Goal: Task Accomplishment & Management: Complete application form

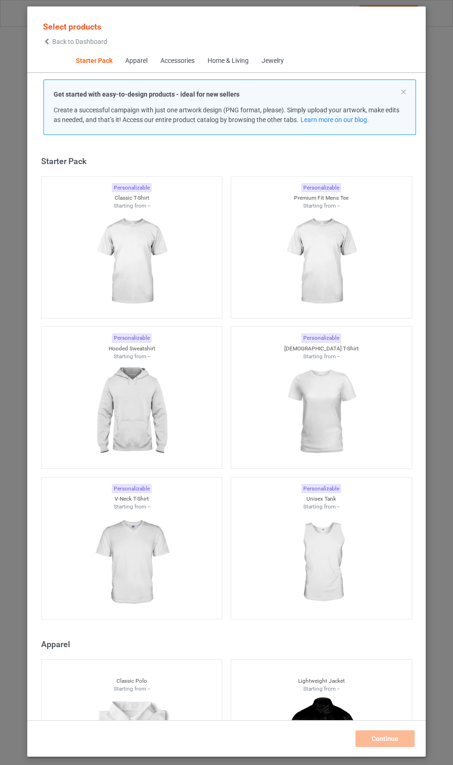
scroll to position [12, 0]
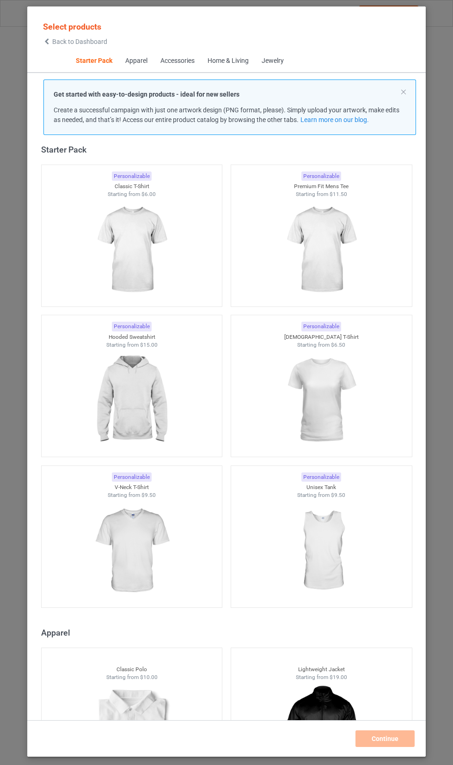
click at [121, 224] on img at bounding box center [131, 250] width 83 height 104
click at [353, 246] on img at bounding box center [321, 250] width 83 height 104
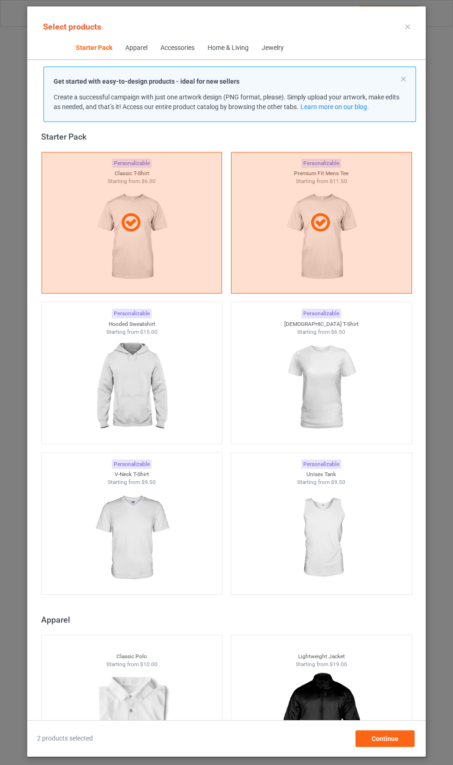
click at [126, 374] on img at bounding box center [131, 388] width 83 height 104
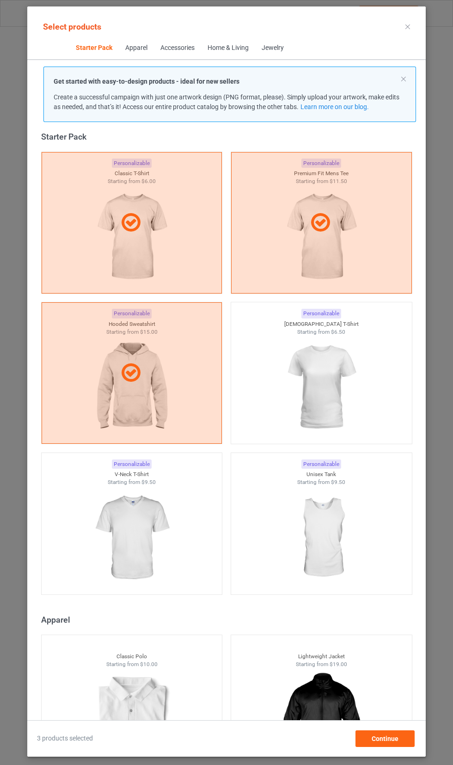
click at [348, 346] on img at bounding box center [321, 388] width 83 height 104
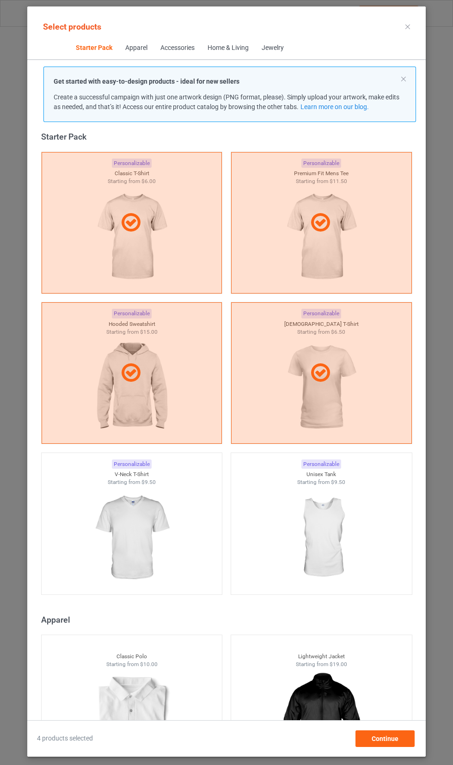
scroll to position [181, 0]
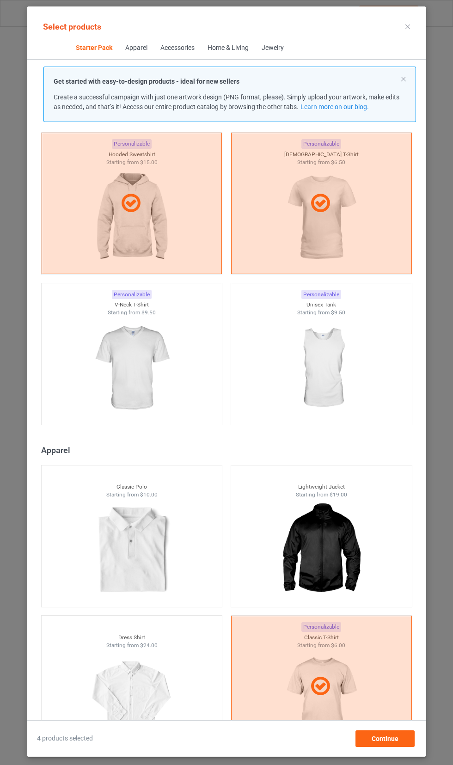
click at [132, 348] on img at bounding box center [131, 369] width 83 height 104
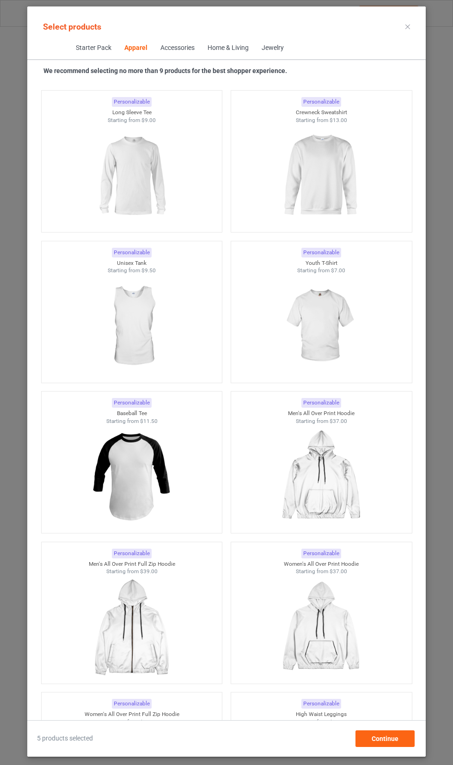
scroll to position [1088, 0]
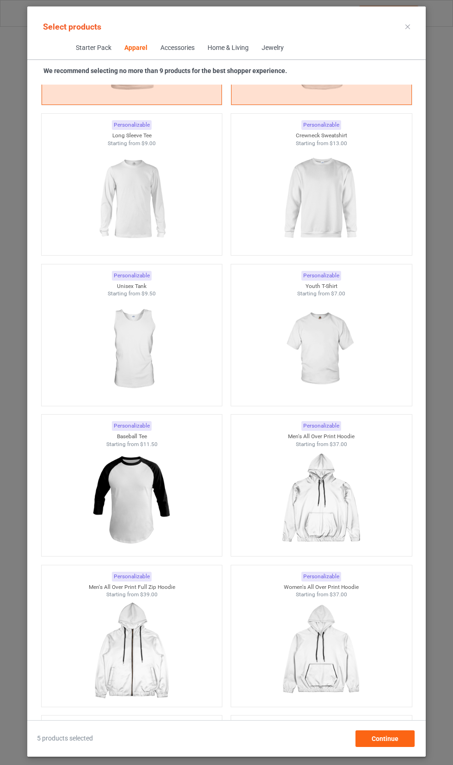
click at [347, 221] on img at bounding box center [321, 199] width 83 height 104
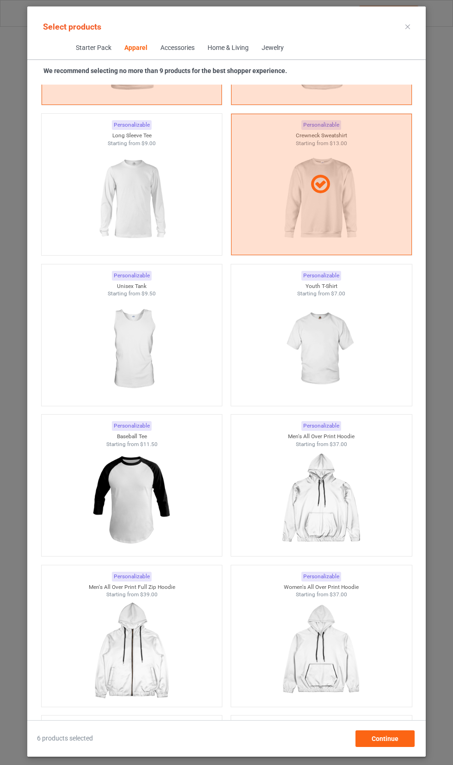
click at [349, 322] on img at bounding box center [321, 350] width 83 height 104
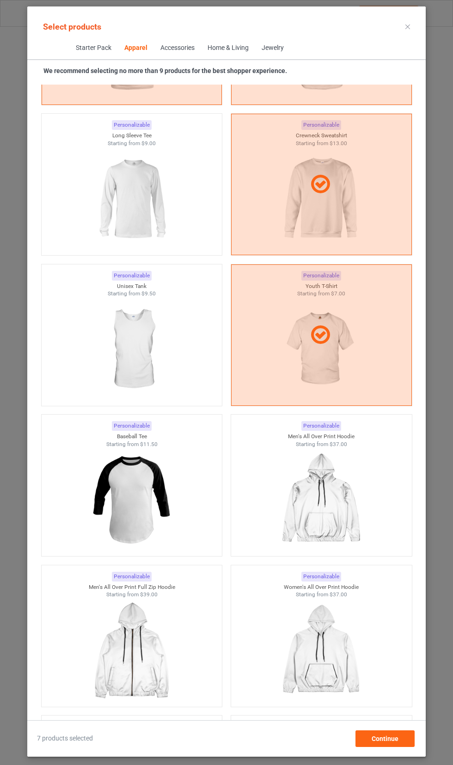
click at [106, 192] on img at bounding box center [131, 199] width 83 height 104
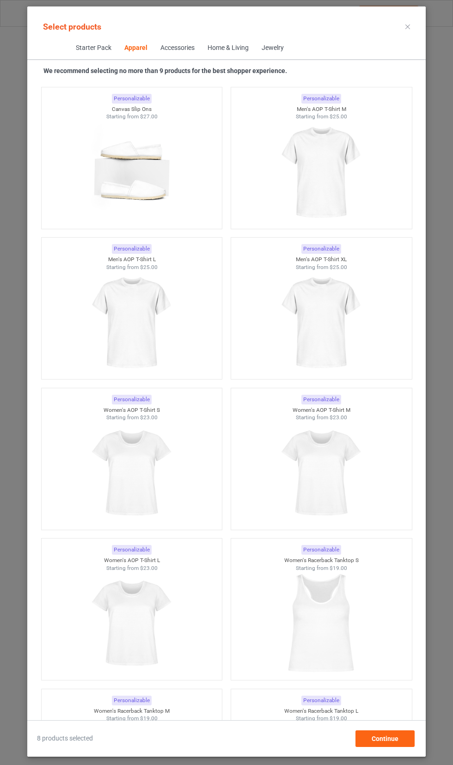
scroll to position [2759, 0]
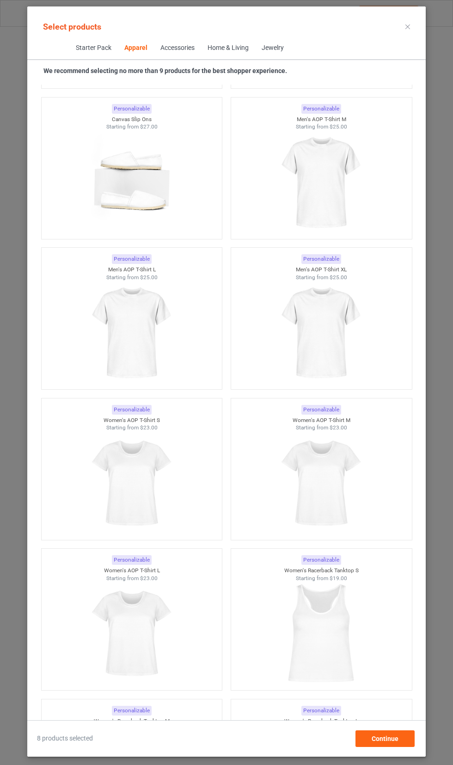
click at [338, 202] on img at bounding box center [321, 183] width 83 height 104
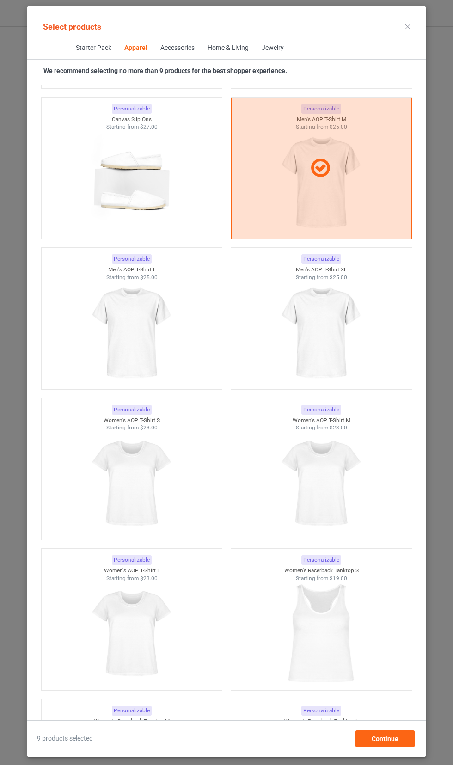
click at [152, 456] on img at bounding box center [131, 484] width 83 height 104
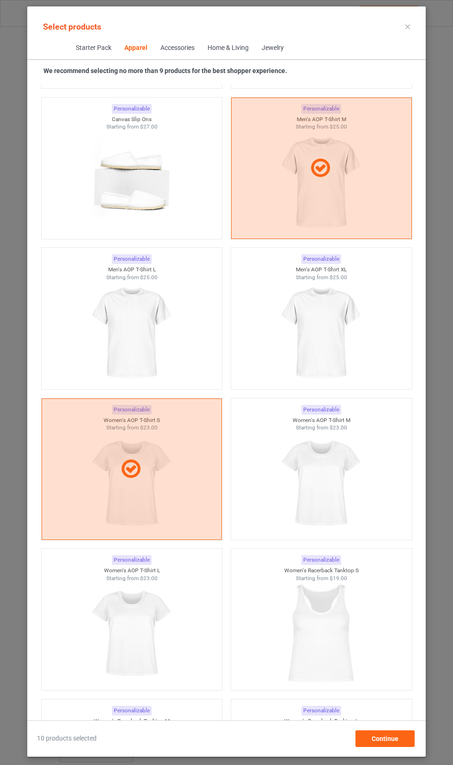
click at [109, 319] on img at bounding box center [131, 333] width 83 height 104
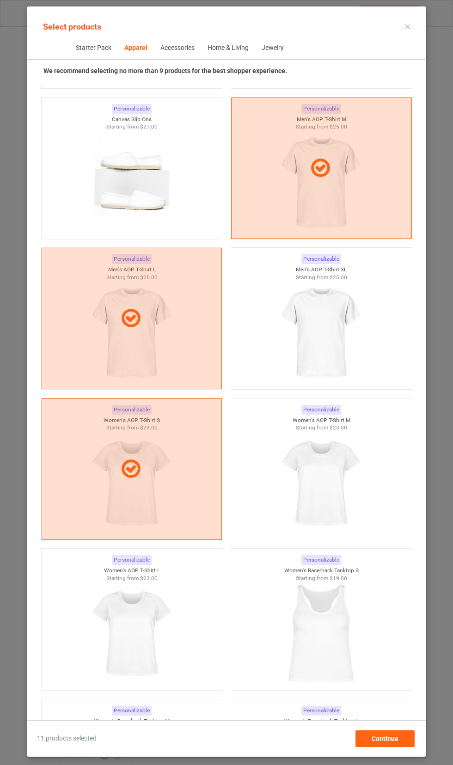
click at [376, 348] on div at bounding box center [321, 333] width 181 height 104
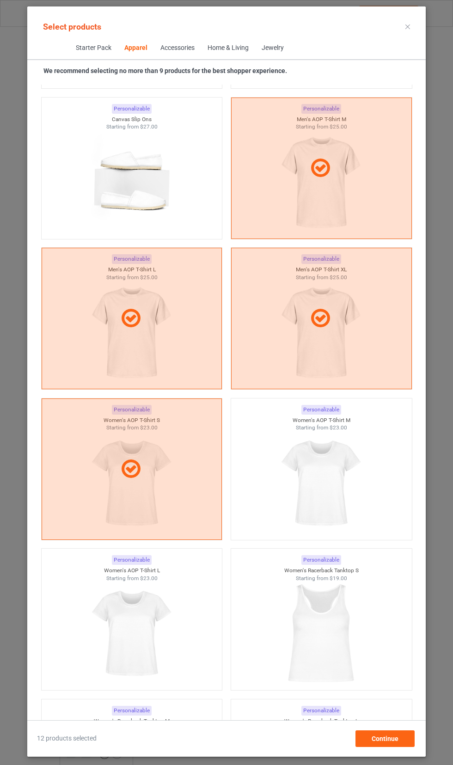
click at [128, 466] on icon at bounding box center [131, 469] width 26 height 22
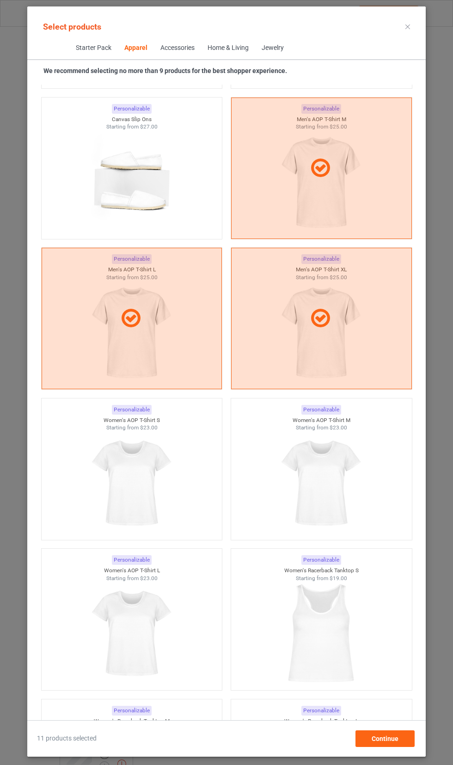
scroll to position [3361, 0]
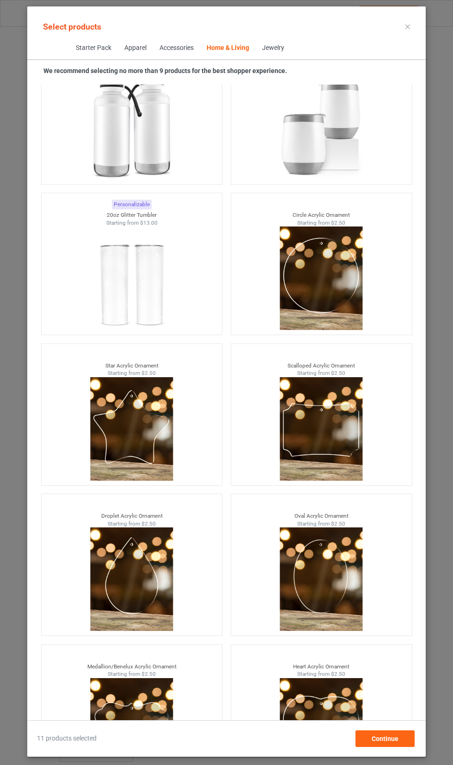
click at [329, 141] on img at bounding box center [321, 128] width 83 height 104
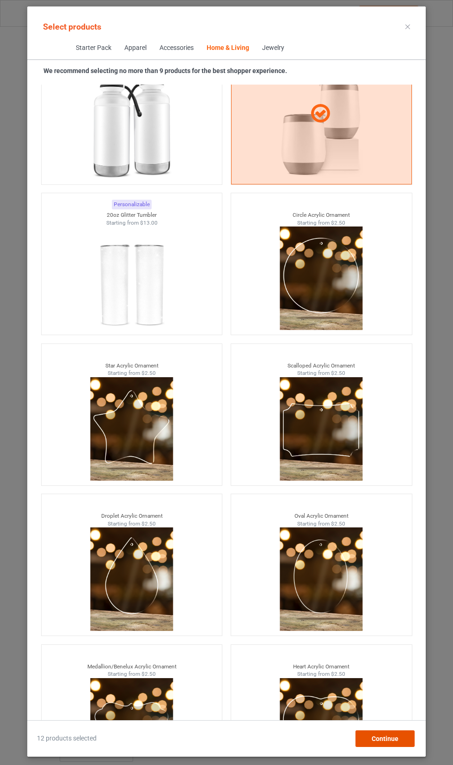
click at [396, 742] on span "Continue" at bounding box center [385, 738] width 27 height 7
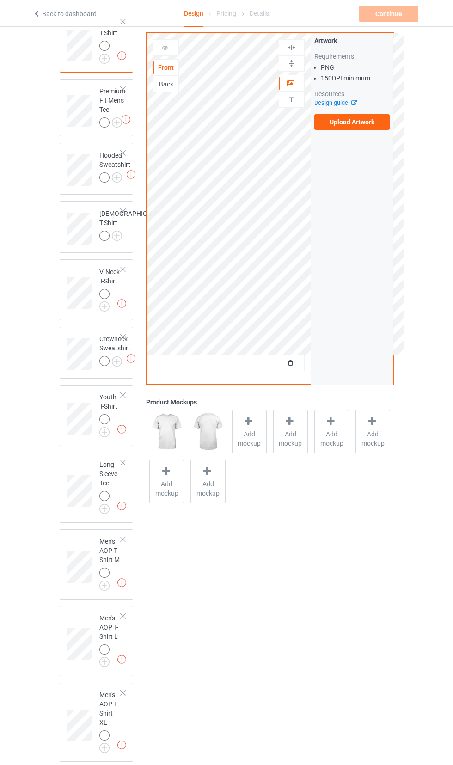
click at [357, 126] on label "Upload Artwork" at bounding box center [352, 122] width 76 height 16
click at [0, 0] on input "Upload Artwork" at bounding box center [0, 0] width 0 height 0
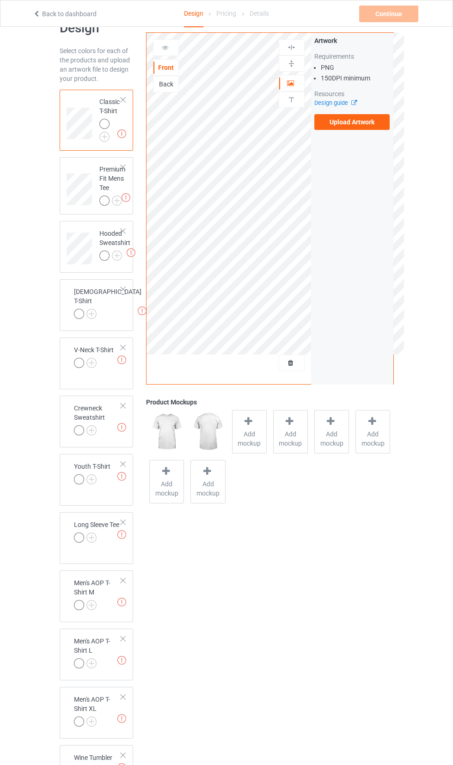
click at [369, 126] on label "Upload Artwork" at bounding box center [352, 122] width 76 height 16
click at [0, 0] on input "Upload Artwork" at bounding box center [0, 0] width 0 height 0
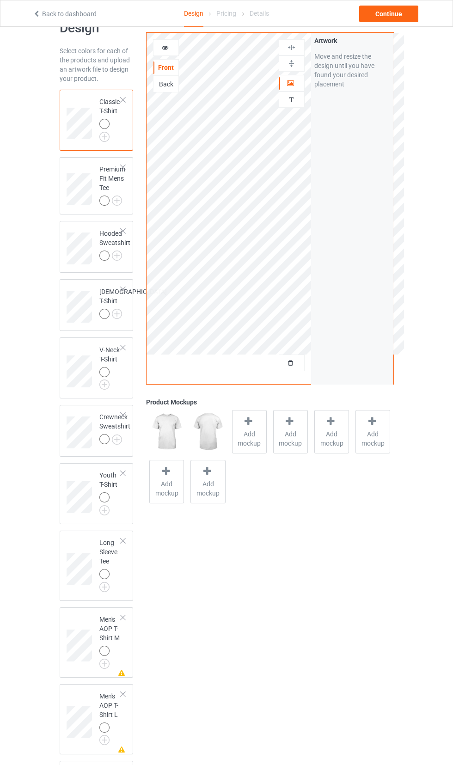
click at [174, 52] on div at bounding box center [165, 47] width 25 height 9
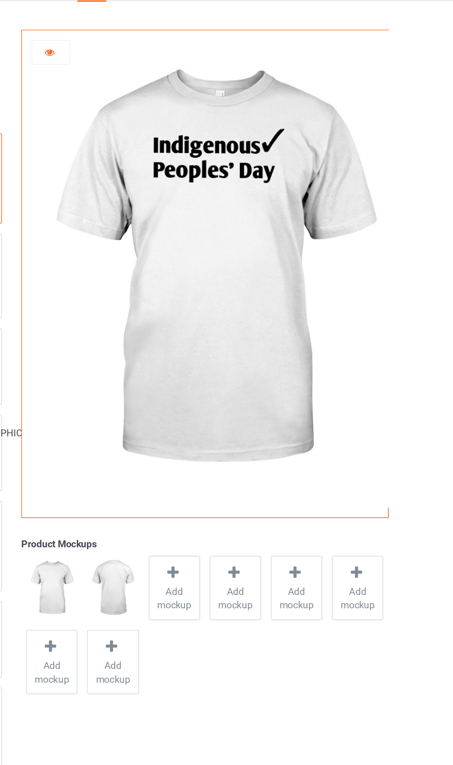
click at [169, 65] on div at bounding box center [165, 61] width 25 height 9
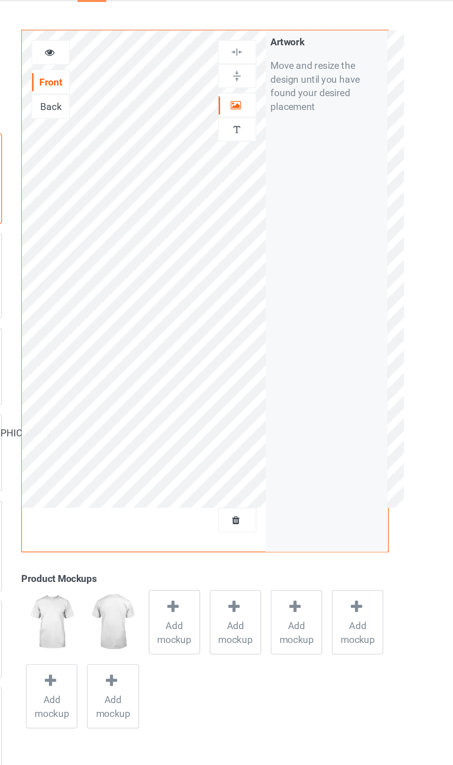
click at [299, 99] on div at bounding box center [291, 96] width 25 height 9
click at [374, 232] on div "Artwork Move and resize the design until you have found your desired placement" at bounding box center [352, 222] width 82 height 351
click at [171, 64] on div at bounding box center [165, 61] width 25 height 9
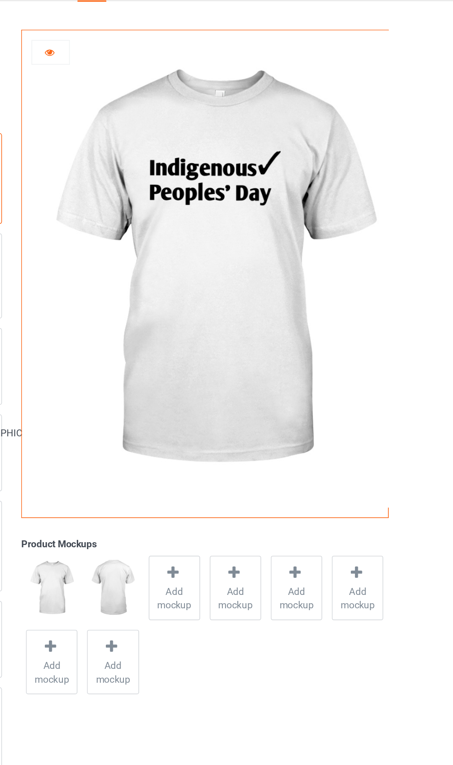
click at [165, 61] on icon at bounding box center [165, 60] width 8 height 6
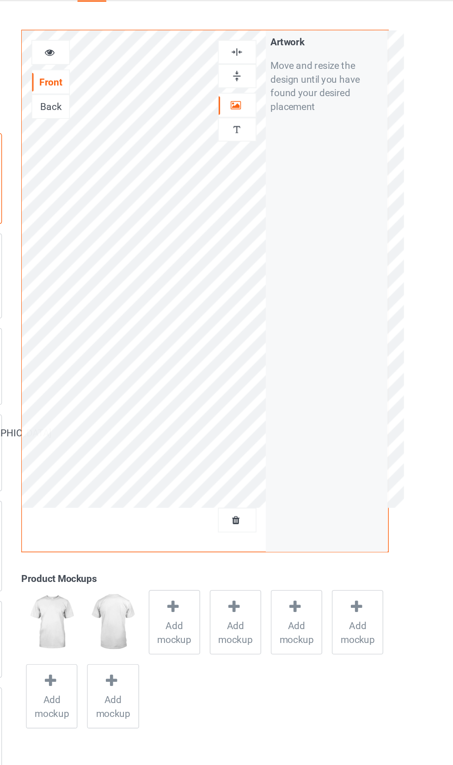
click at [372, 147] on div "Artwork Move and resize the design until you have found your desired placement" at bounding box center [352, 222] width 82 height 351
click at [168, 56] on div at bounding box center [166, 61] width 26 height 17
click at [164, 60] on icon at bounding box center [165, 60] width 8 height 6
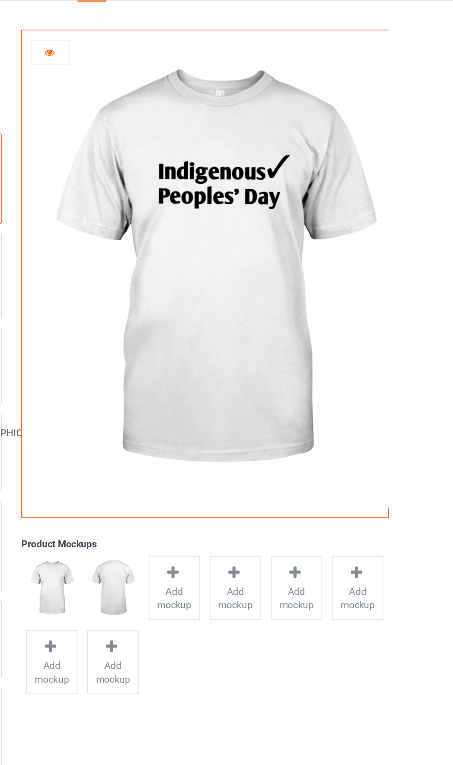
click at [171, 60] on div at bounding box center [165, 61] width 25 height 9
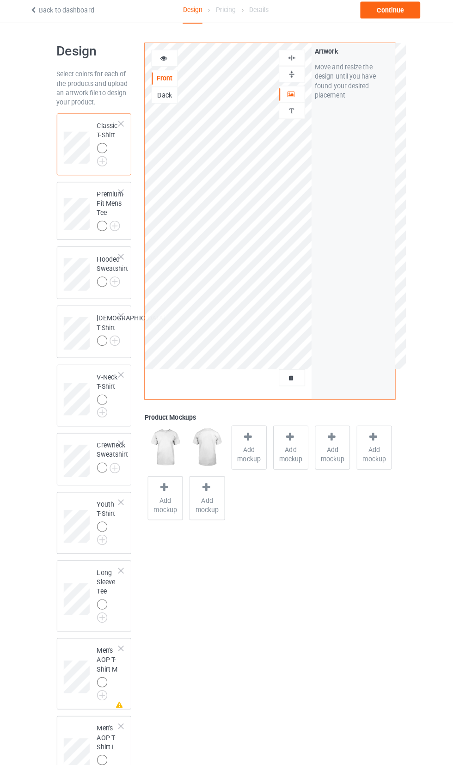
click at [0, 0] on img at bounding box center [0, 0] width 0 height 0
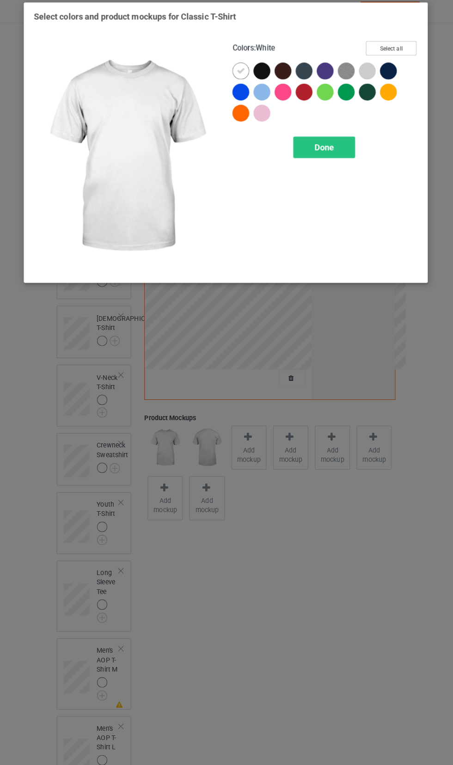
click at [400, 56] on button "Select all" at bounding box center [390, 51] width 50 height 14
click at [386, 73] on icon at bounding box center [387, 74] width 8 height 8
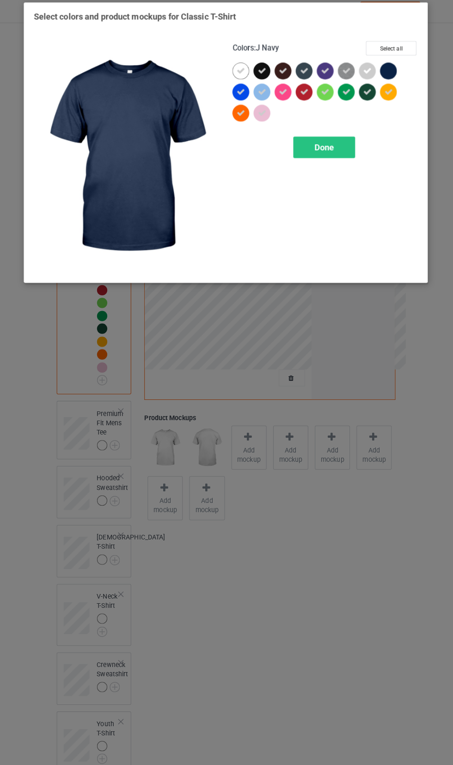
click at [366, 94] on icon at bounding box center [366, 95] width 8 height 8
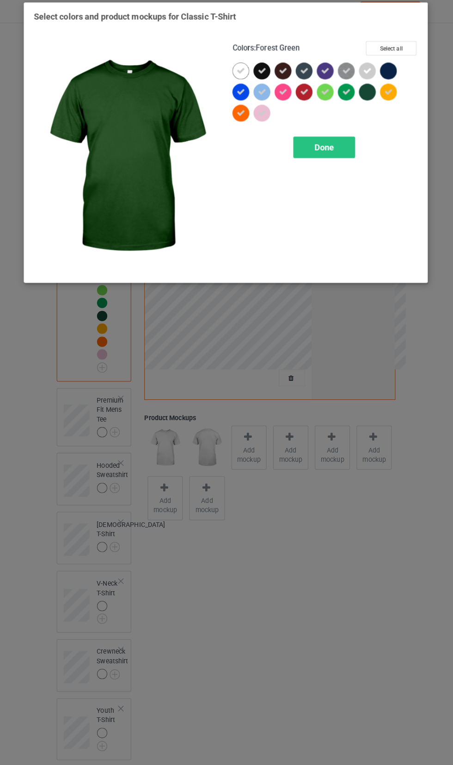
click at [303, 73] on icon at bounding box center [303, 74] width 8 height 8
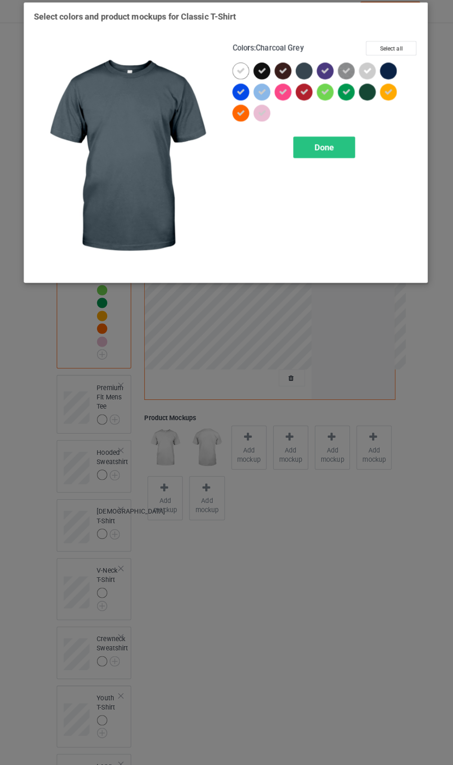
click at [282, 74] on icon at bounding box center [283, 74] width 8 height 8
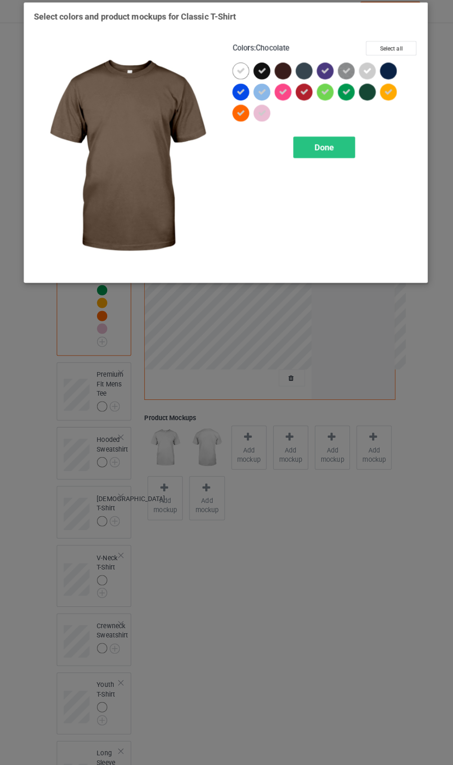
click at [264, 76] on icon at bounding box center [262, 74] width 8 height 8
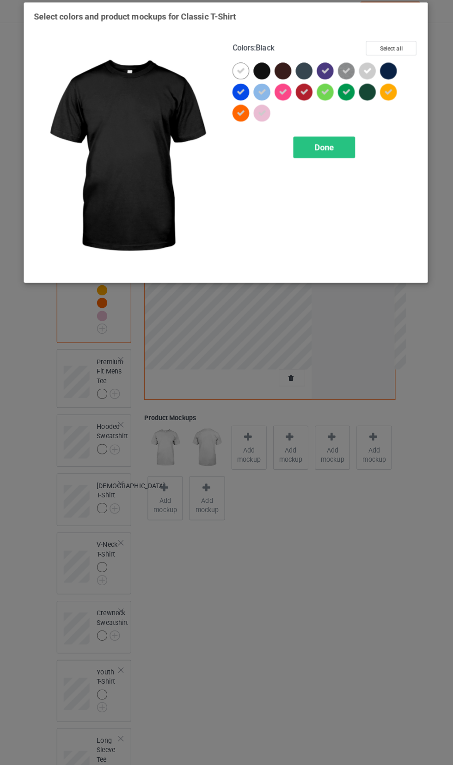
click at [333, 148] on div "Done" at bounding box center [323, 149] width 61 height 21
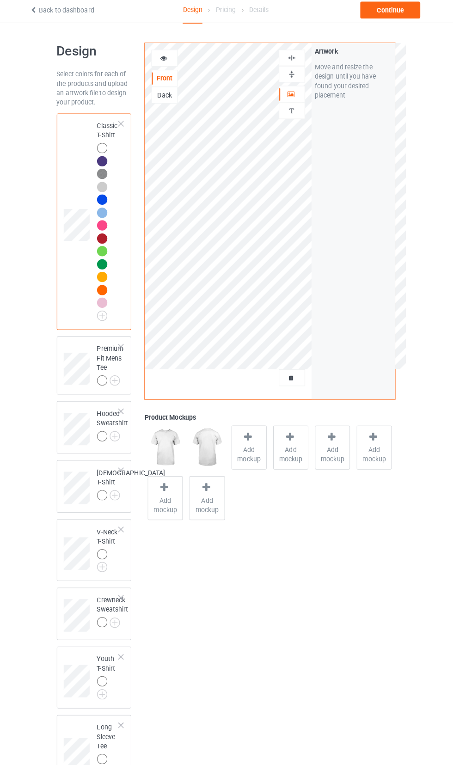
click at [0, 0] on img at bounding box center [0, 0] width 0 height 0
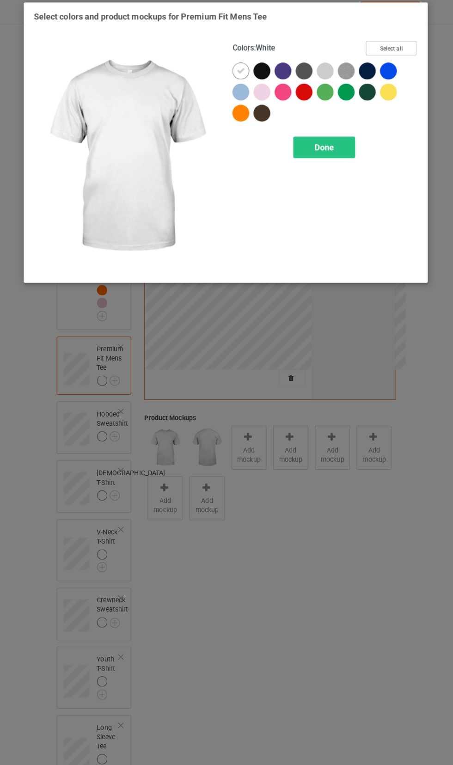
click at [396, 52] on button "Select all" at bounding box center [390, 51] width 50 height 14
click at [367, 74] on icon at bounding box center [366, 74] width 8 height 8
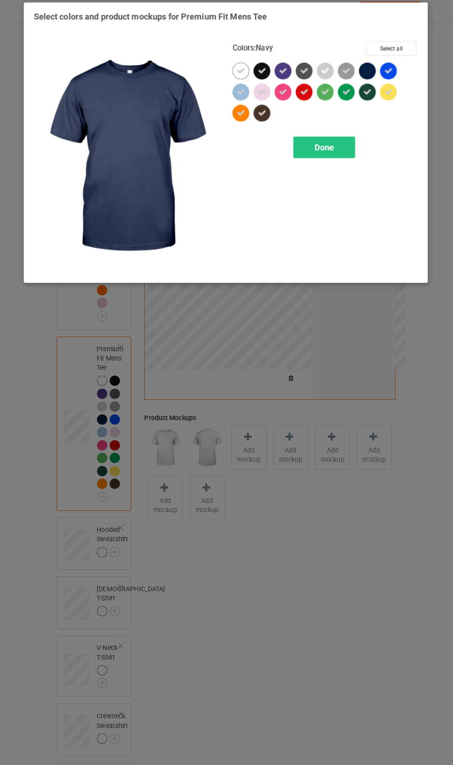
click at [364, 94] on icon at bounding box center [366, 95] width 8 height 8
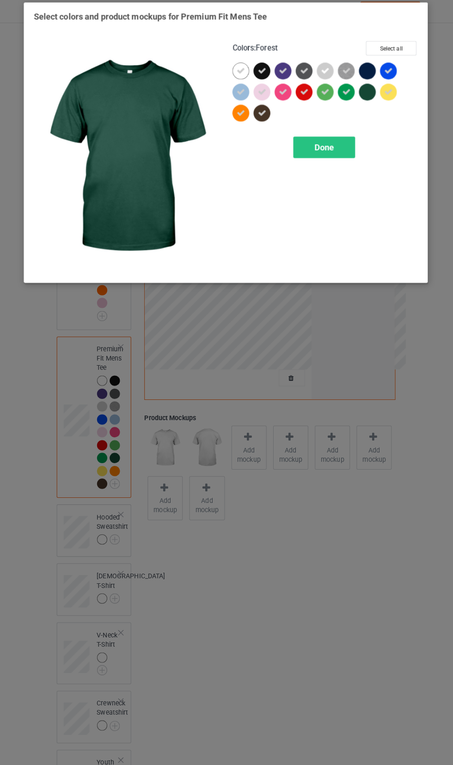
click at [300, 74] on icon at bounding box center [303, 74] width 8 height 8
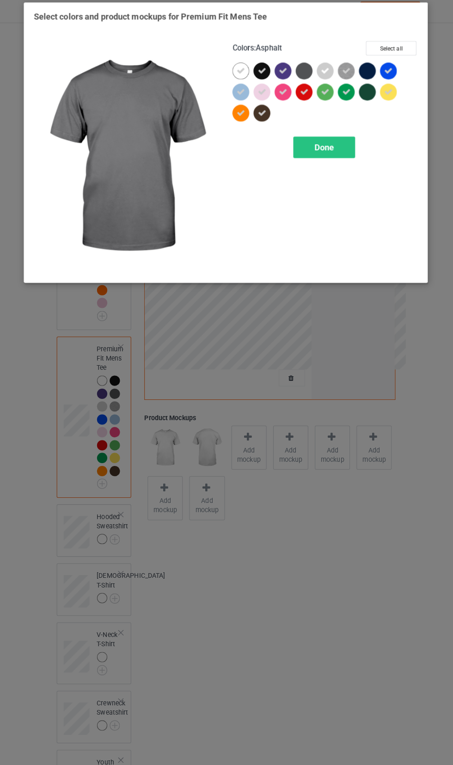
click at [282, 73] on icon at bounding box center [283, 74] width 8 height 8
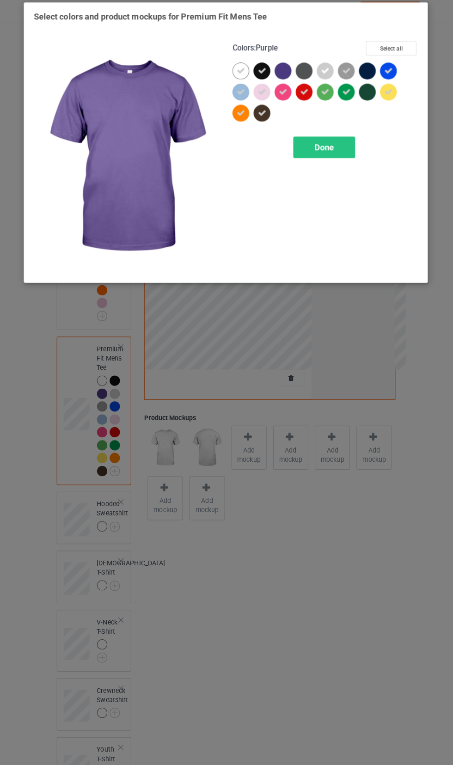
click at [264, 74] on icon at bounding box center [262, 74] width 8 height 8
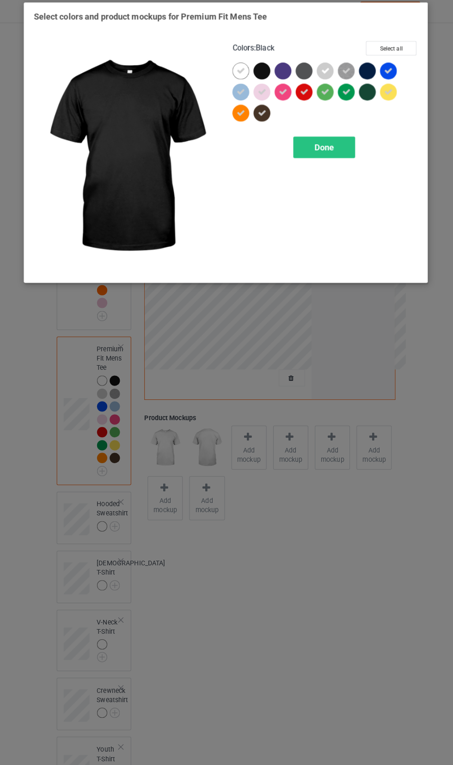
click at [262, 115] on icon at bounding box center [262, 115] width 8 height 8
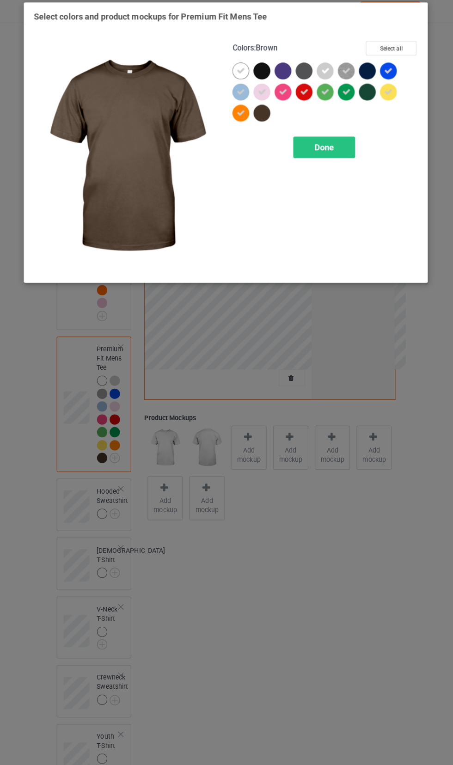
click at [342, 159] on div "Done" at bounding box center [323, 149] width 61 height 21
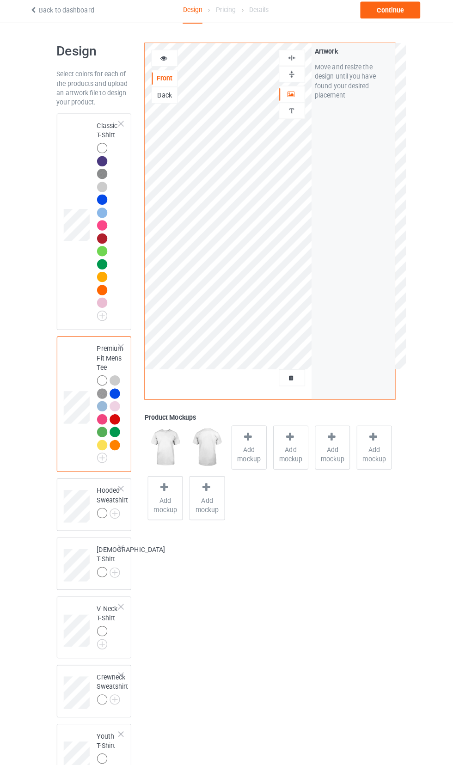
click at [0, 0] on img at bounding box center [0, 0] width 0 height 0
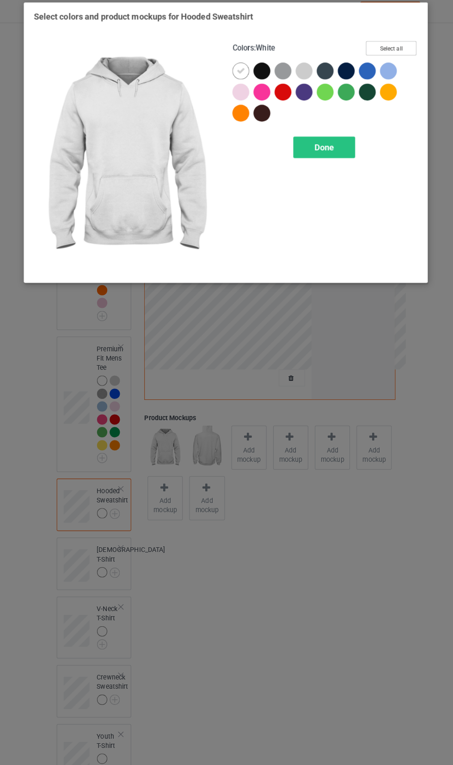
click at [397, 54] on button "Select all" at bounding box center [390, 51] width 50 height 14
click at [345, 94] on icon at bounding box center [345, 95] width 8 height 8
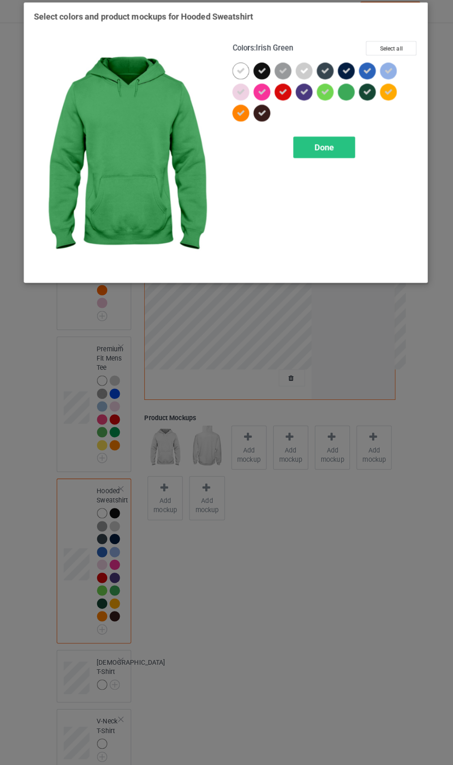
click at [324, 73] on icon at bounding box center [324, 74] width 8 height 8
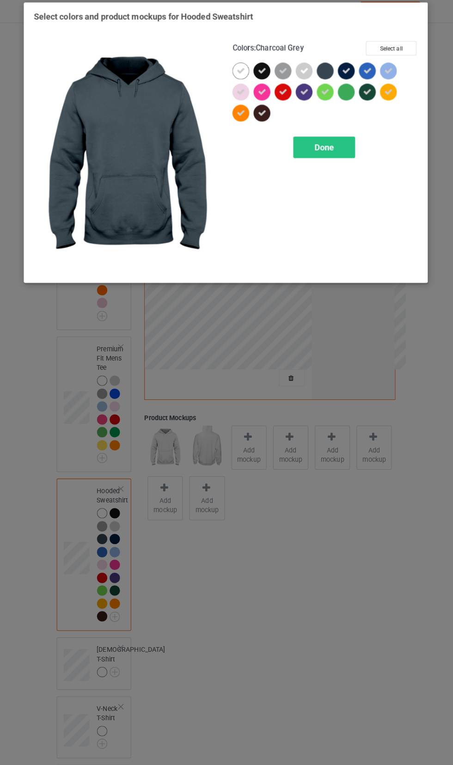
click at [325, 68] on div at bounding box center [324, 74] width 17 height 17
click at [368, 93] on icon at bounding box center [366, 95] width 8 height 8
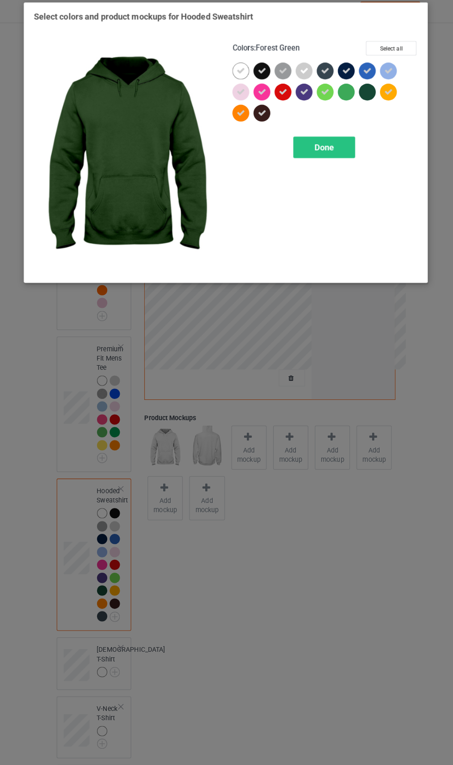
click at [343, 73] on icon at bounding box center [345, 74] width 8 height 8
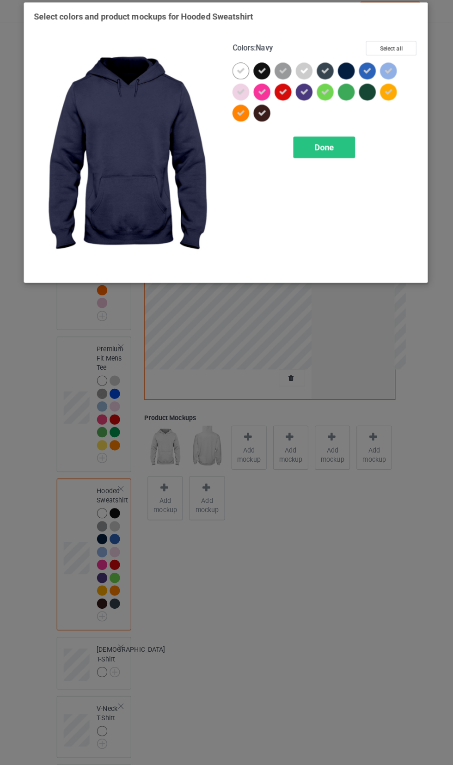
click at [326, 74] on icon at bounding box center [324, 74] width 8 height 8
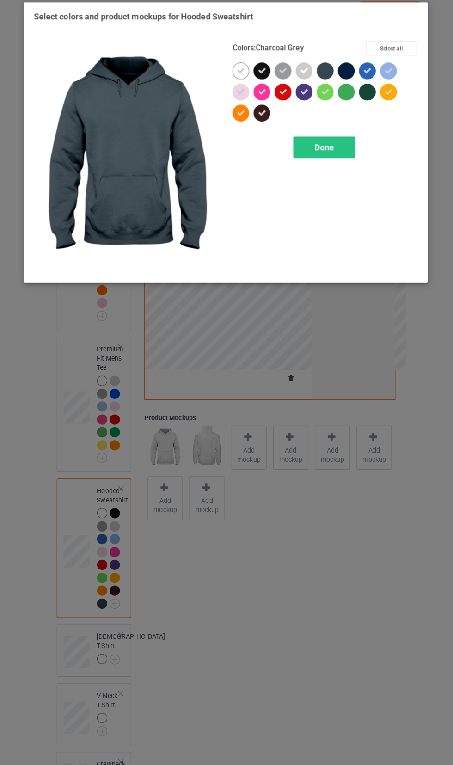
click at [262, 73] on icon at bounding box center [262, 74] width 8 height 8
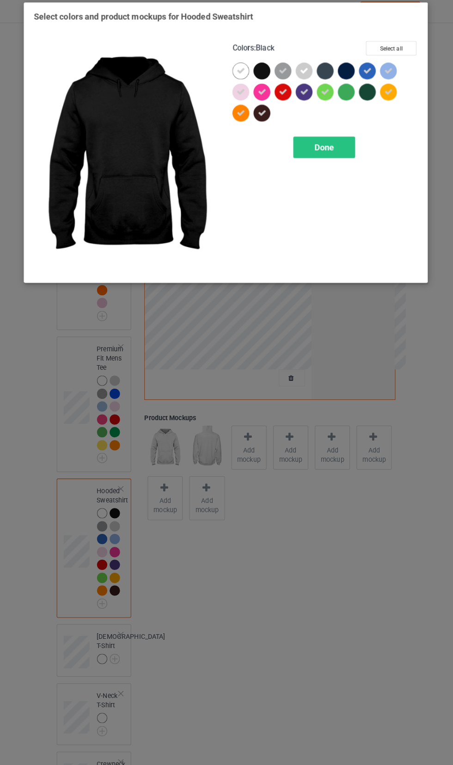
click at [261, 112] on icon at bounding box center [262, 115] width 8 height 8
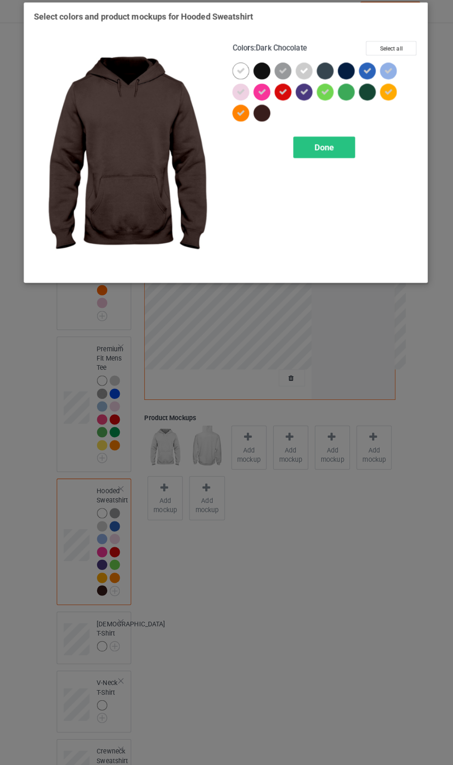
click at [258, 114] on div at bounding box center [262, 115] width 17 height 17
click at [262, 115] on icon at bounding box center [262, 115] width 8 height 8
click at [333, 154] on div "Done" at bounding box center [323, 149] width 61 height 21
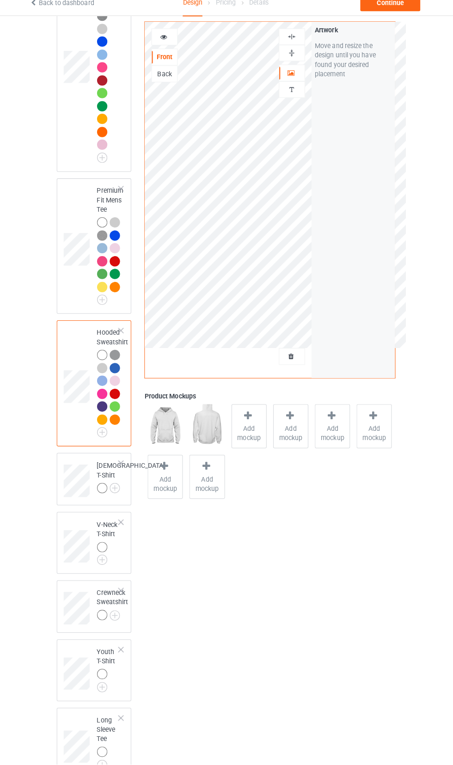
scroll to position [151, 0]
click at [0, 0] on img at bounding box center [0, 0] width 0 height 0
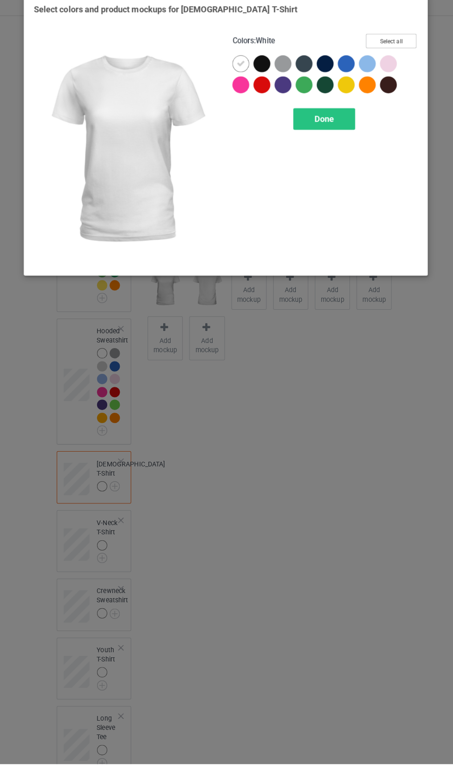
click at [403, 56] on button "Select all" at bounding box center [390, 51] width 50 height 14
click at [260, 71] on icon at bounding box center [262, 74] width 8 height 8
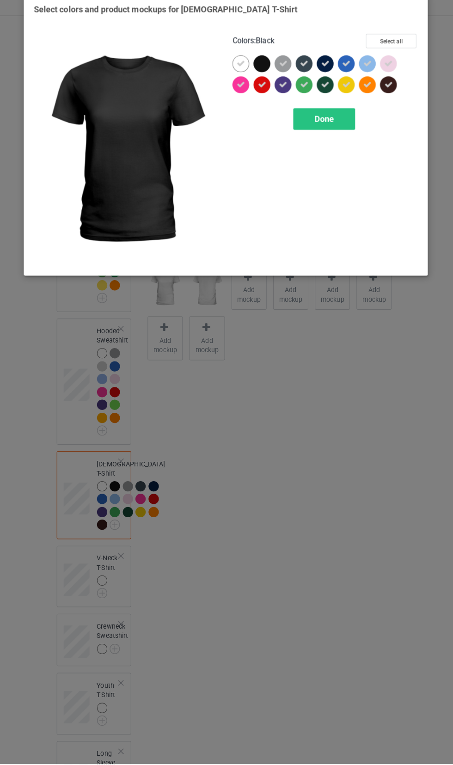
click at [326, 77] on icon at bounding box center [324, 74] width 8 height 8
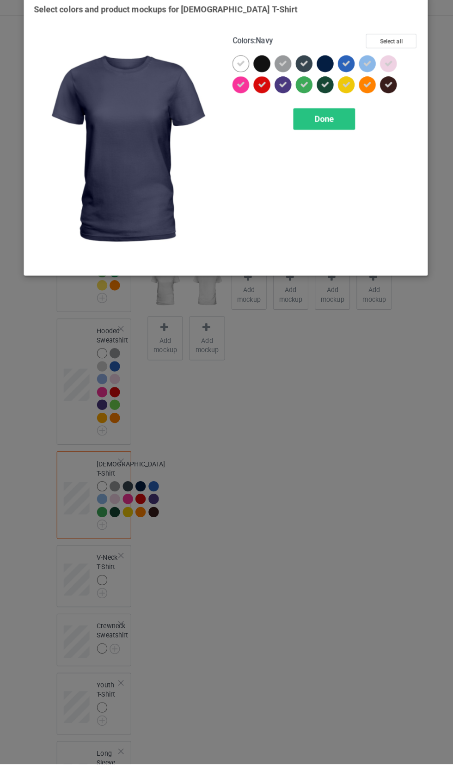
click at [389, 94] on icon at bounding box center [387, 95] width 8 height 8
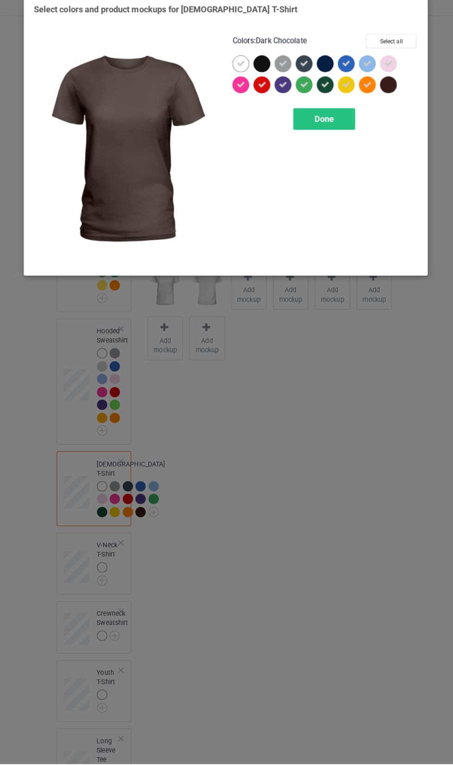
click at [330, 129] on span "Done" at bounding box center [323, 128] width 19 height 10
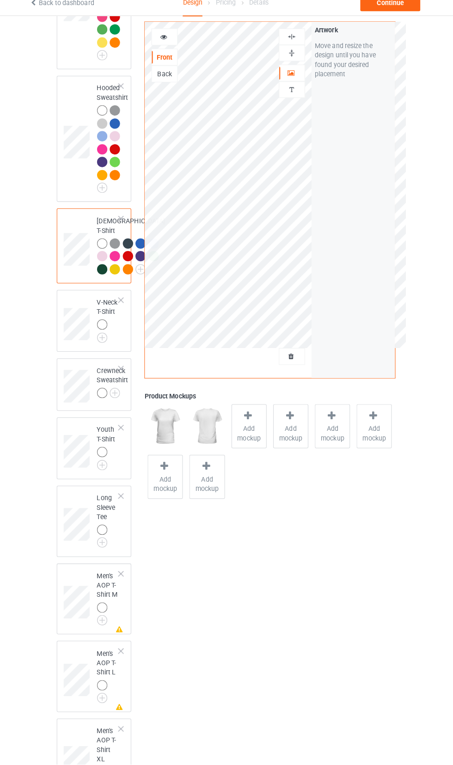
scroll to position [391, 0]
click at [0, 0] on img at bounding box center [0, 0] width 0 height 0
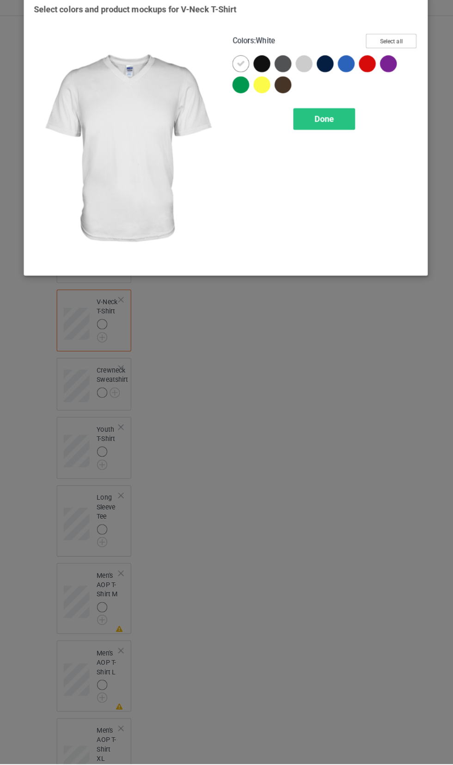
click at [394, 55] on button "Select all" at bounding box center [390, 51] width 50 height 14
click at [328, 72] on icon at bounding box center [324, 74] width 8 height 8
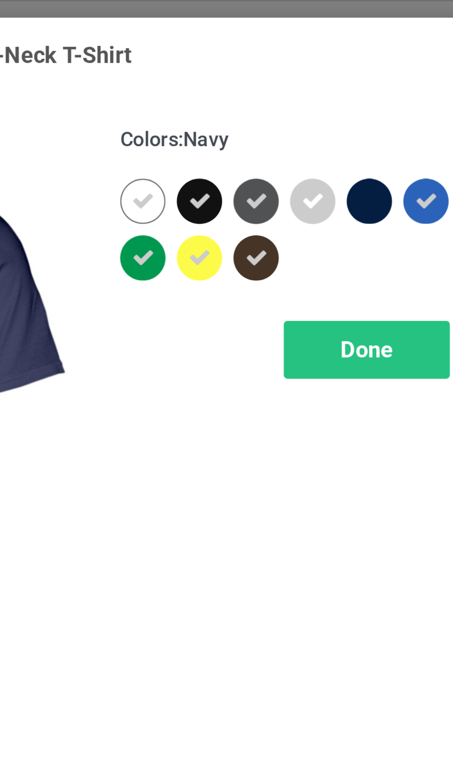
click at [262, 78] on div at bounding box center [262, 74] width 17 height 17
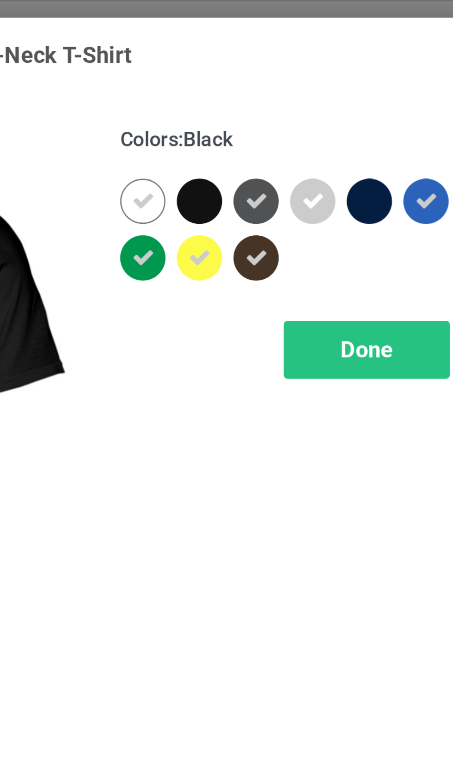
click at [282, 99] on icon at bounding box center [283, 95] width 8 height 8
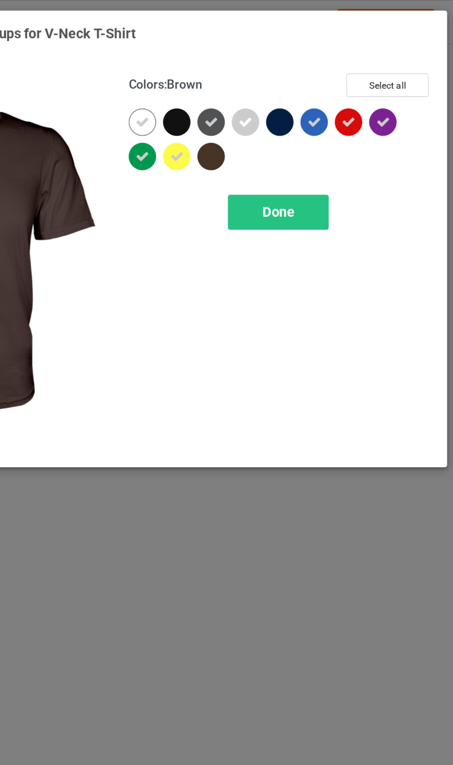
click at [337, 132] on div "Done" at bounding box center [323, 128] width 61 height 21
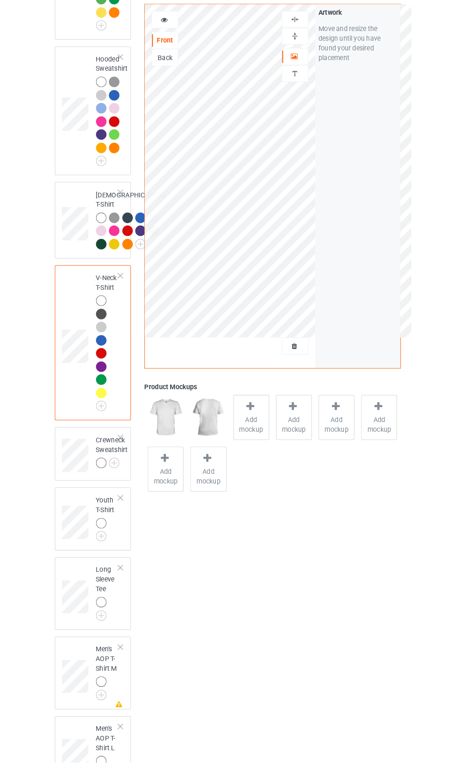
scroll to position [458, 0]
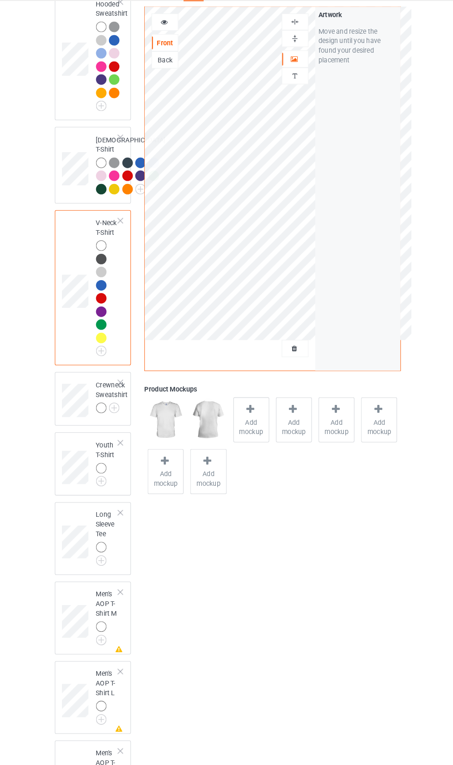
click at [0, 0] on img at bounding box center [0, 0] width 0 height 0
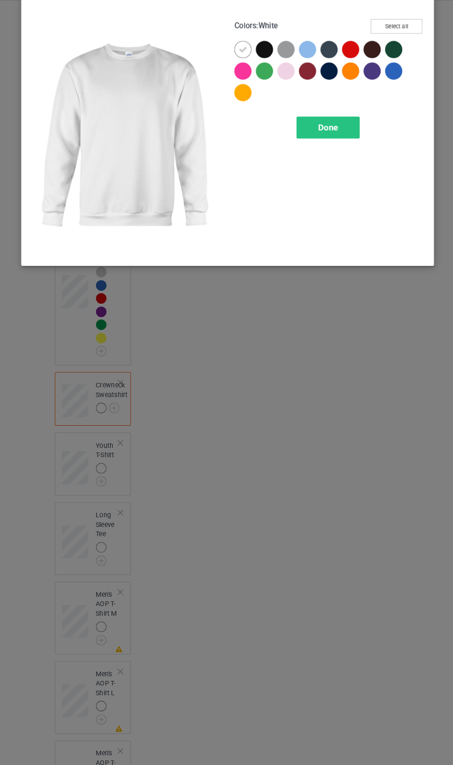
click at [396, 54] on button "Select all" at bounding box center [390, 51] width 50 height 14
click at [262, 73] on icon at bounding box center [262, 74] width 8 height 8
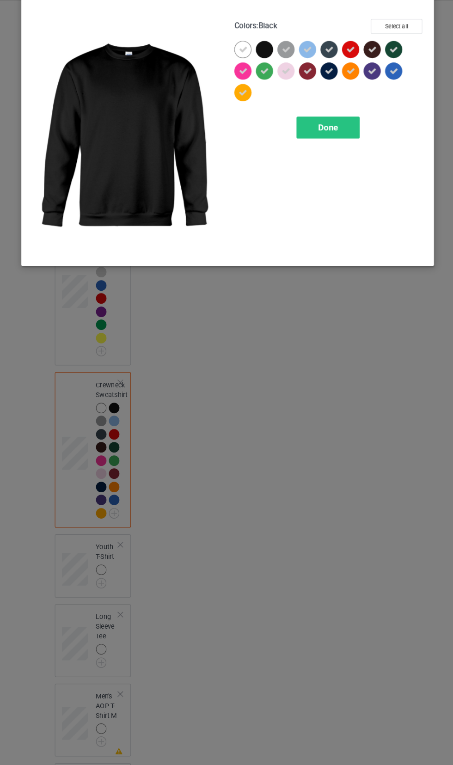
click at [324, 94] on icon at bounding box center [324, 95] width 8 height 8
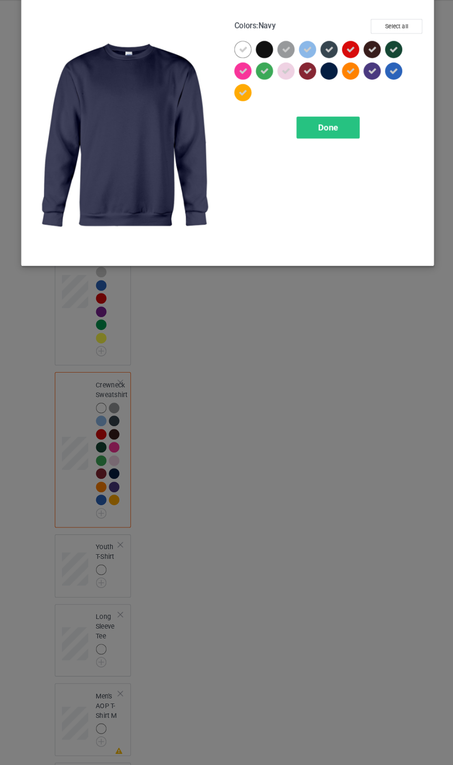
click at [366, 77] on icon at bounding box center [366, 74] width 8 height 8
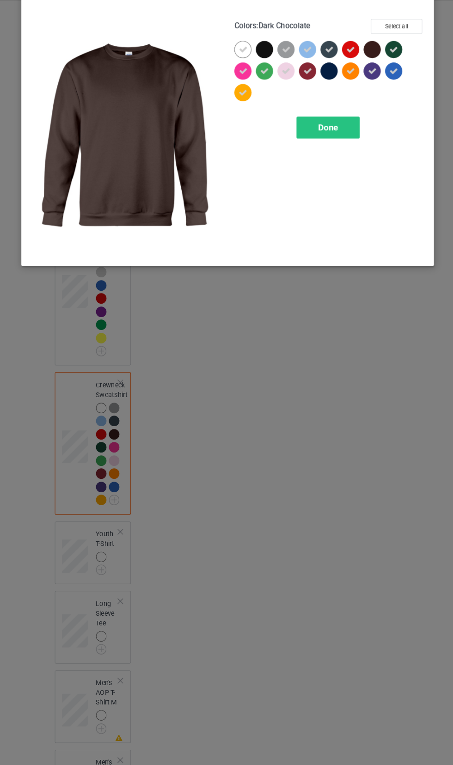
click at [328, 148] on span "Done" at bounding box center [323, 149] width 19 height 10
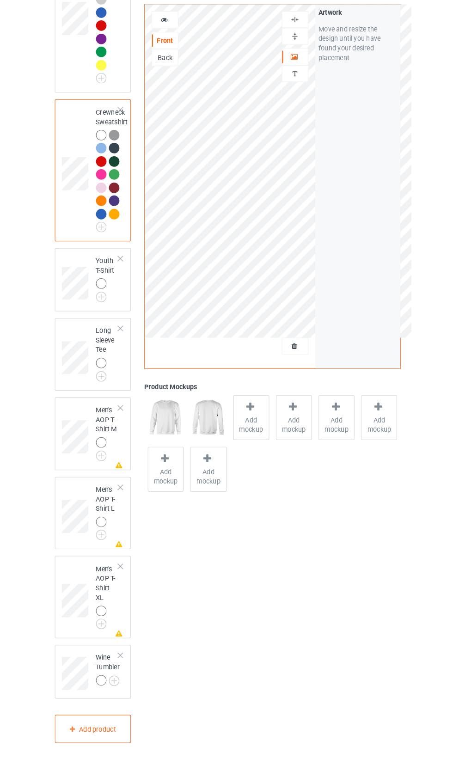
scroll to position [791, 0]
click at [125, 502] on div at bounding box center [123, 498] width 6 height 6
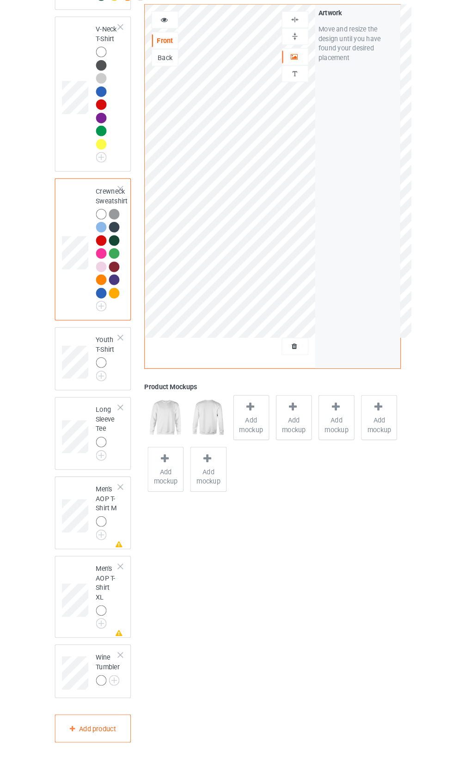
click at [122, 478] on td "Long Sleeve Tee" at bounding box center [110, 446] width 32 height 63
click at [125, 502] on div at bounding box center [123, 498] width 6 height 6
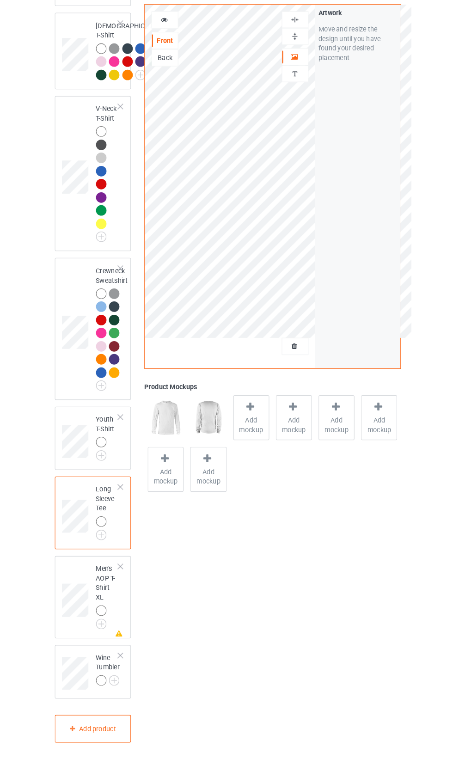
click at [123, 579] on div at bounding box center [123, 575] width 6 height 6
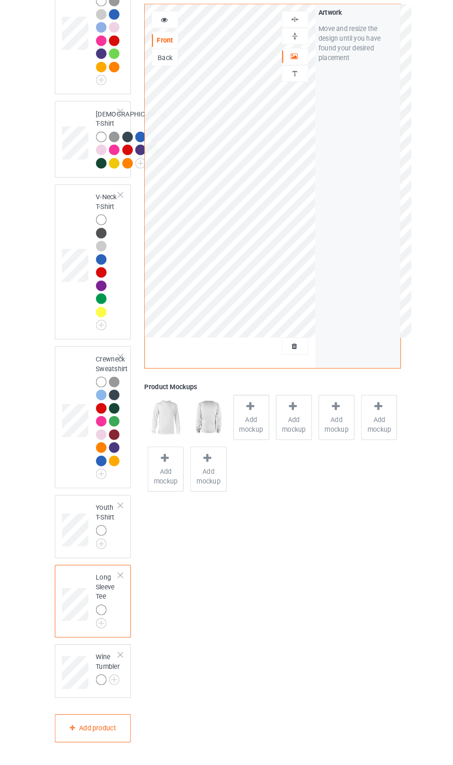
scroll to position [551, 0]
click at [0, 0] on img at bounding box center [0, 0] width 0 height 0
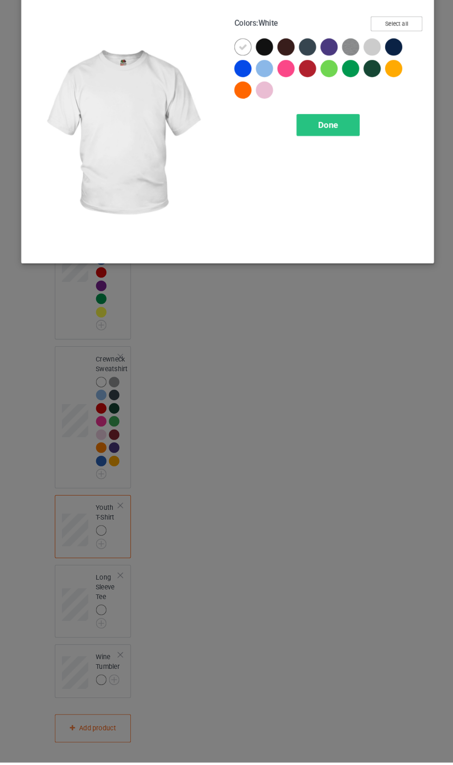
click at [409, 56] on button "Select all" at bounding box center [390, 51] width 50 height 14
click at [386, 73] on icon at bounding box center [387, 74] width 8 height 8
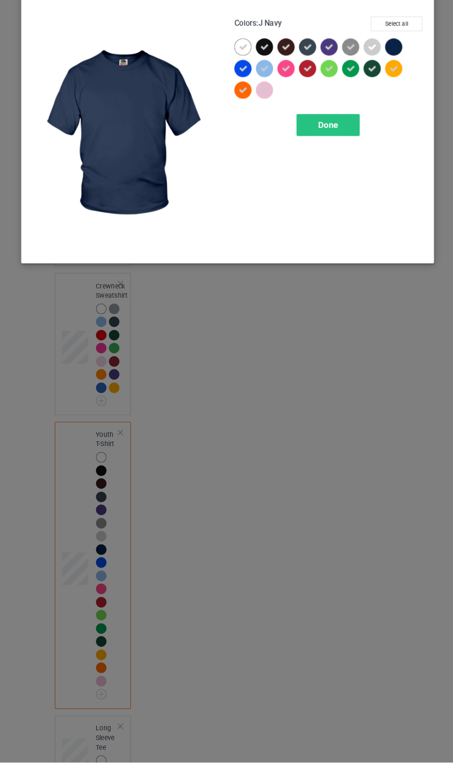
click at [366, 94] on icon at bounding box center [366, 95] width 8 height 8
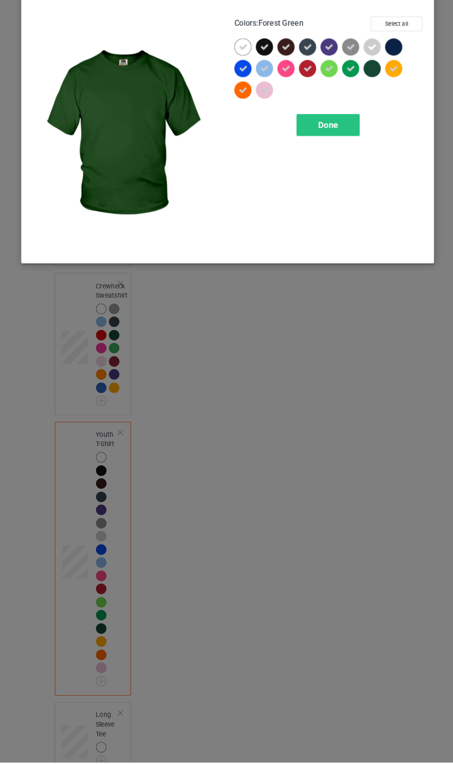
click at [304, 73] on icon at bounding box center [303, 74] width 8 height 8
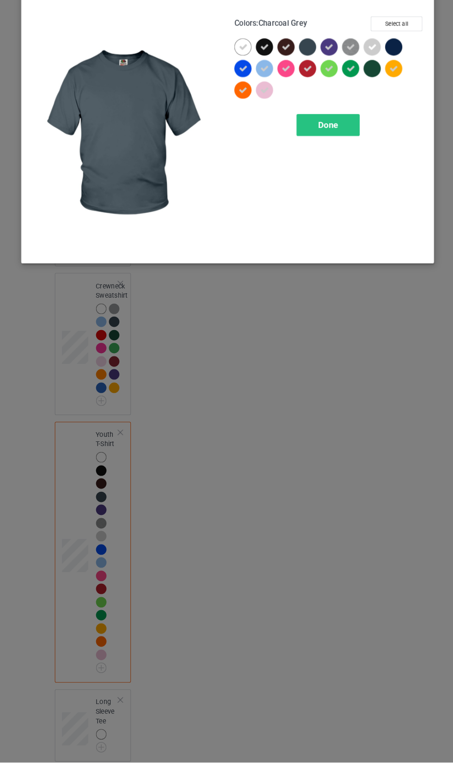
click at [283, 73] on icon at bounding box center [283, 74] width 8 height 8
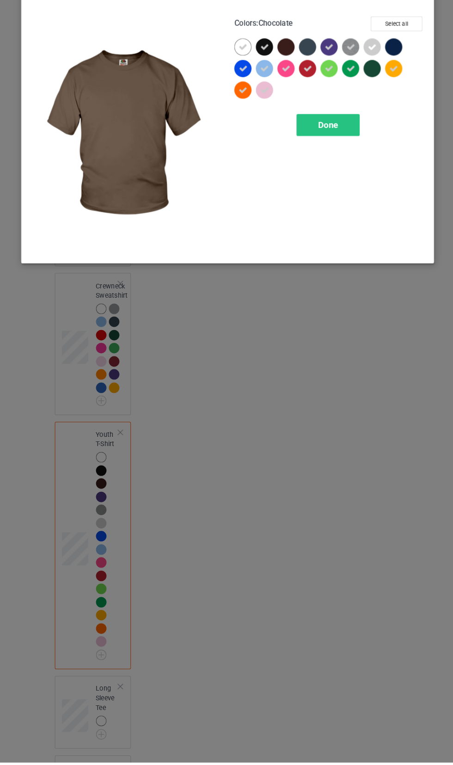
click at [262, 73] on icon at bounding box center [262, 74] width 8 height 8
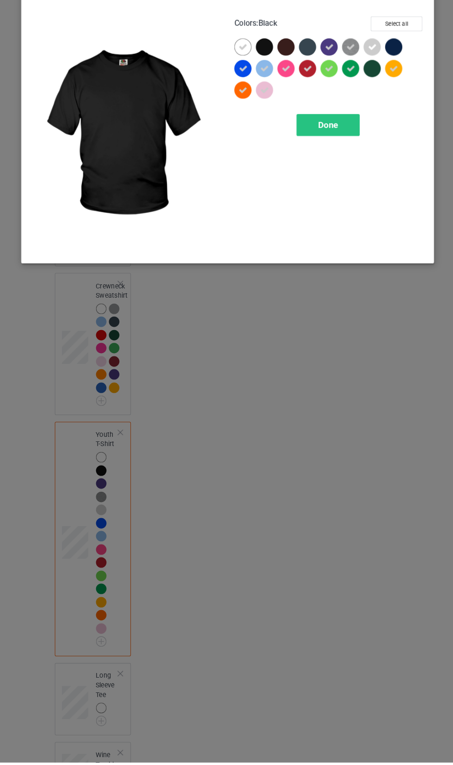
click at [343, 159] on div "Done" at bounding box center [323, 149] width 61 height 21
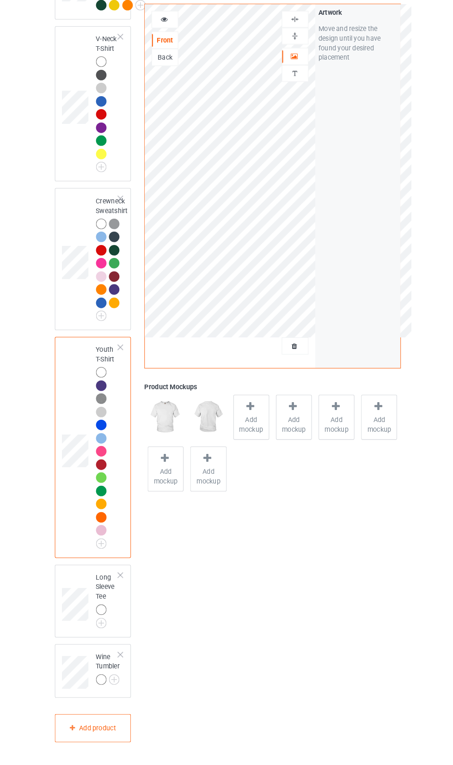
scroll to position [704, 0]
click at [0, 0] on img at bounding box center [0, 0] width 0 height 0
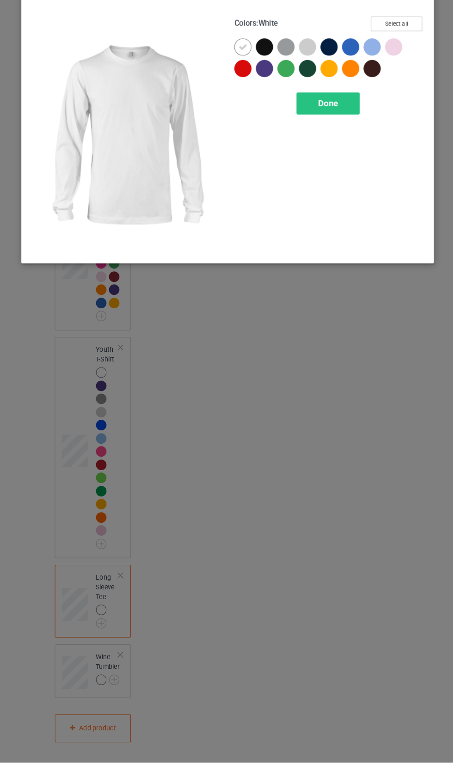
click at [406, 52] on button "Select all" at bounding box center [390, 51] width 50 height 14
click at [366, 94] on icon at bounding box center [366, 95] width 8 height 8
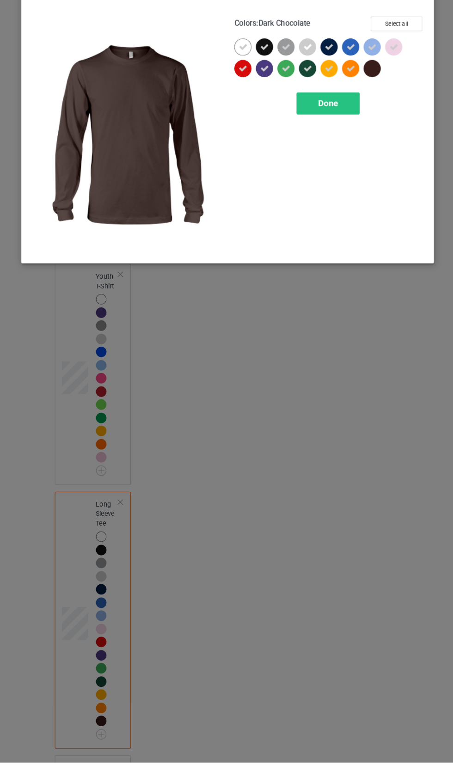
click at [327, 76] on icon at bounding box center [324, 74] width 8 height 8
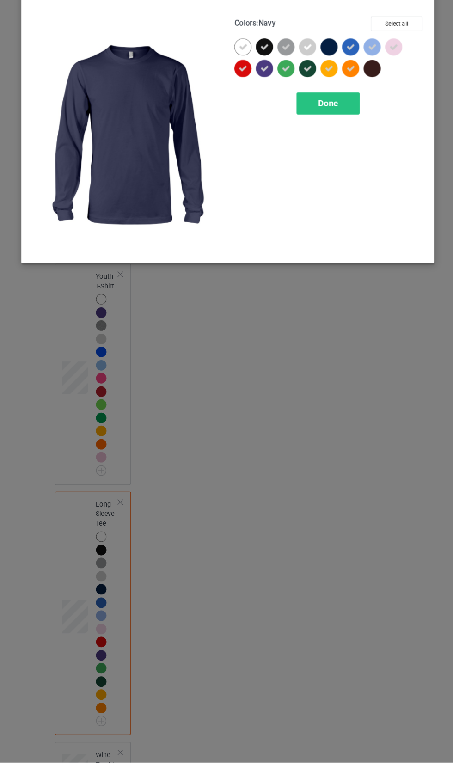
click at [262, 74] on icon at bounding box center [262, 74] width 8 height 8
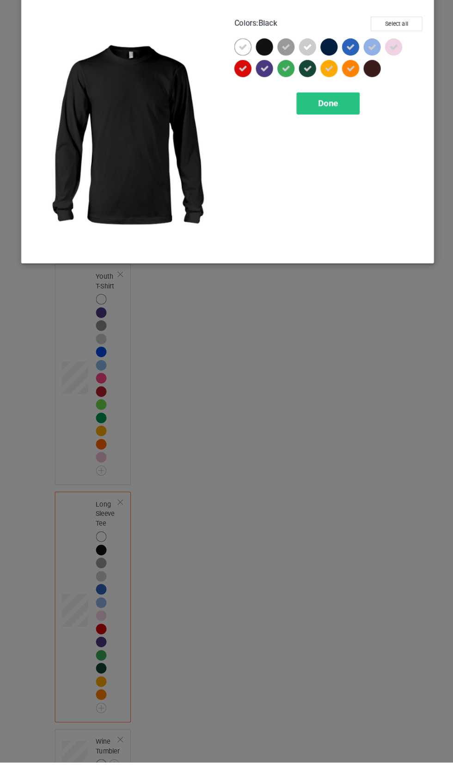
click at [306, 98] on icon at bounding box center [303, 95] width 8 height 8
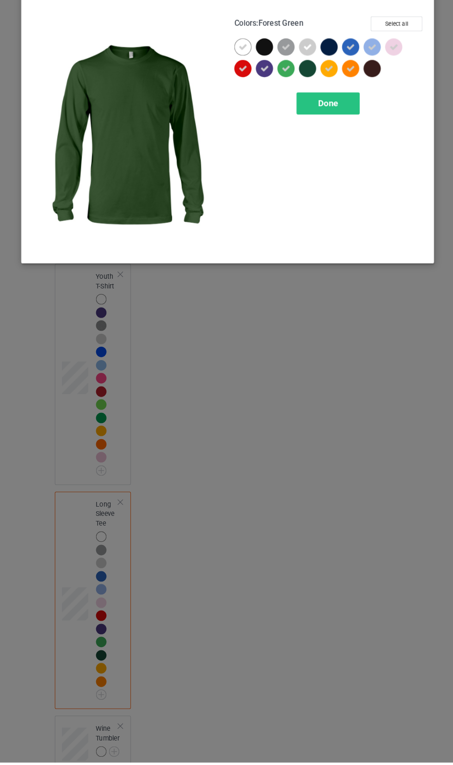
click at [343, 127] on div "Done" at bounding box center [323, 128] width 61 height 21
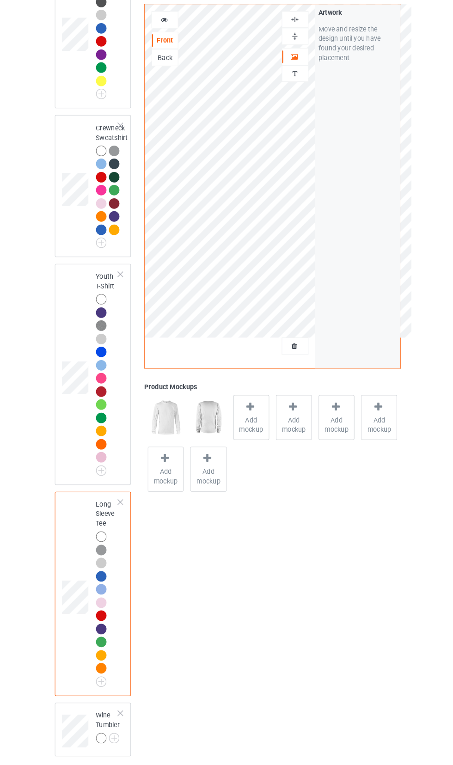
scroll to position [831, 0]
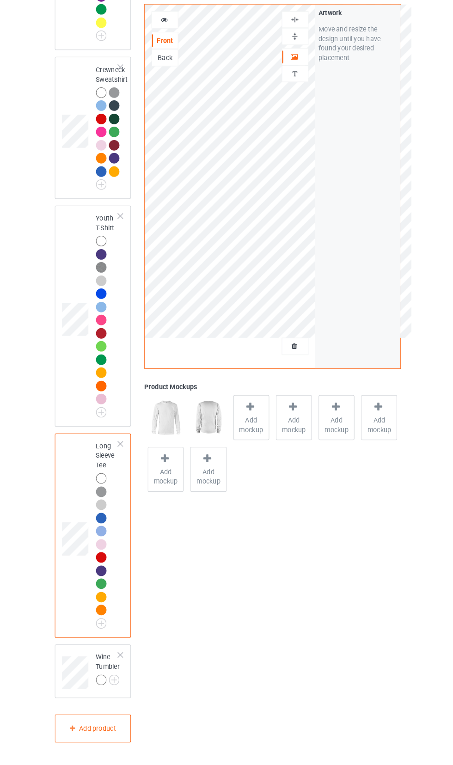
click at [0, 0] on img at bounding box center [0, 0] width 0 height 0
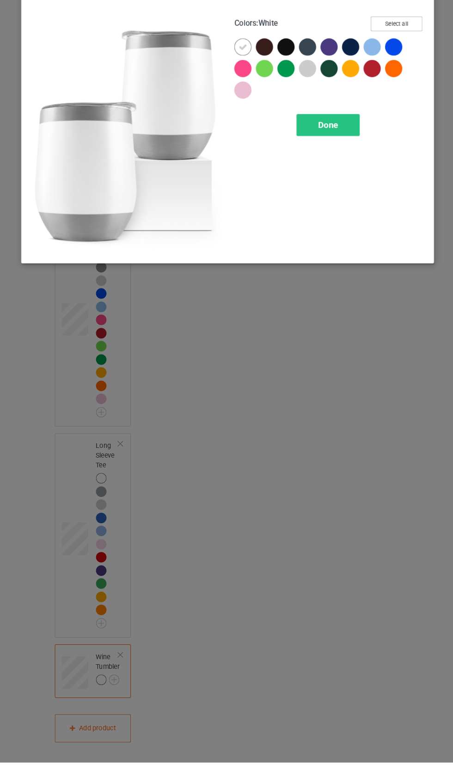
click at [399, 46] on button "Select all" at bounding box center [390, 51] width 50 height 14
click at [302, 76] on icon at bounding box center [303, 74] width 8 height 8
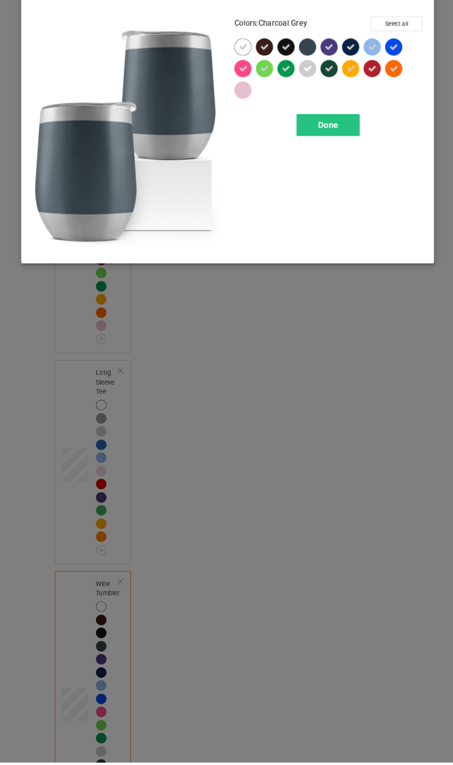
scroll to position [830, 0]
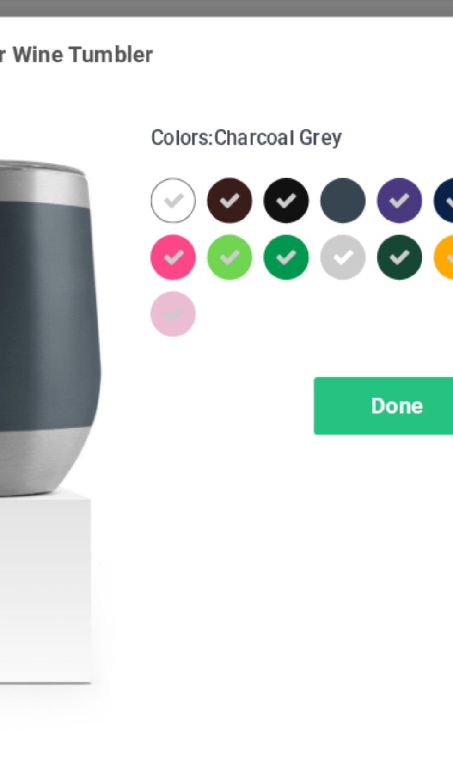
click at [282, 78] on icon at bounding box center [283, 74] width 8 height 8
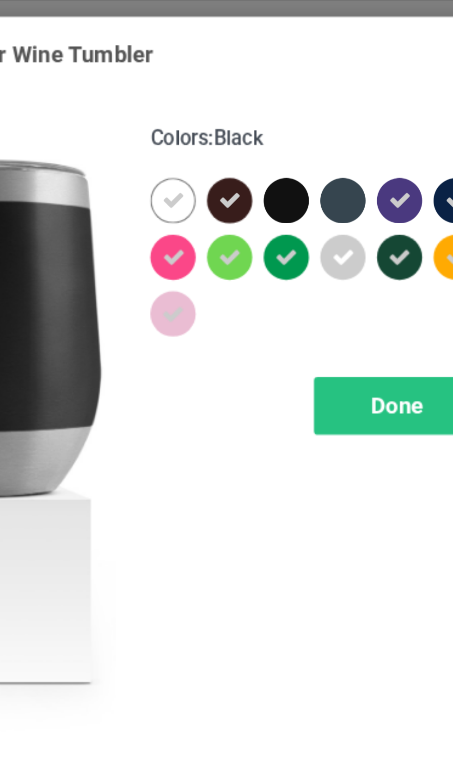
click at [269, 82] on div at bounding box center [262, 74] width 17 height 17
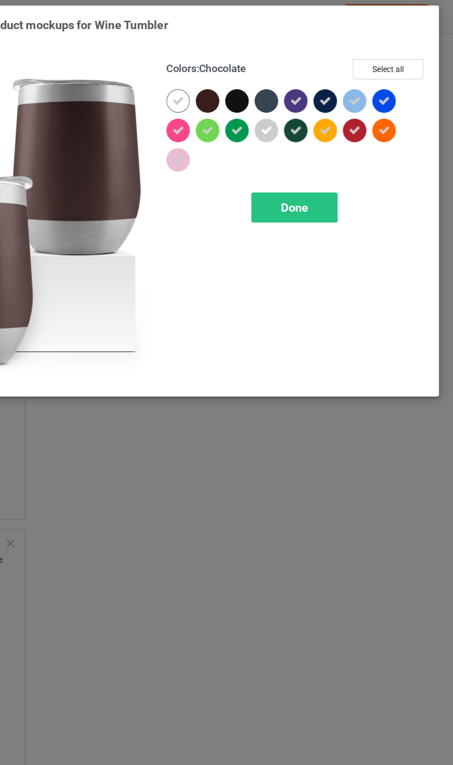
click at [345, 73] on icon at bounding box center [345, 74] width 8 height 8
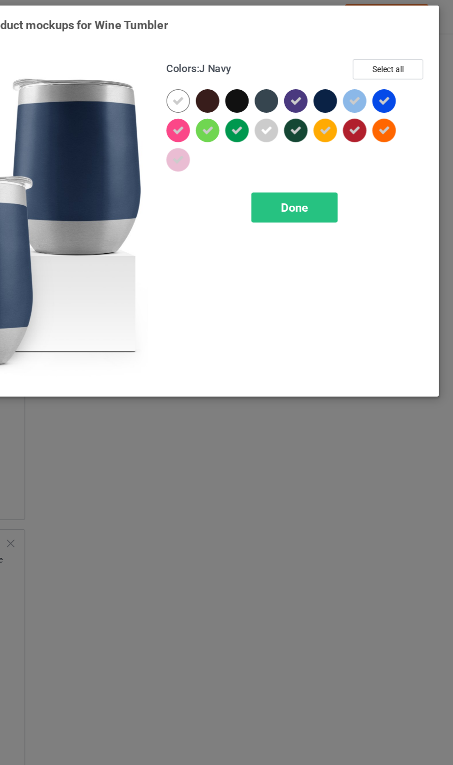
click at [328, 101] on div at bounding box center [324, 94] width 17 height 17
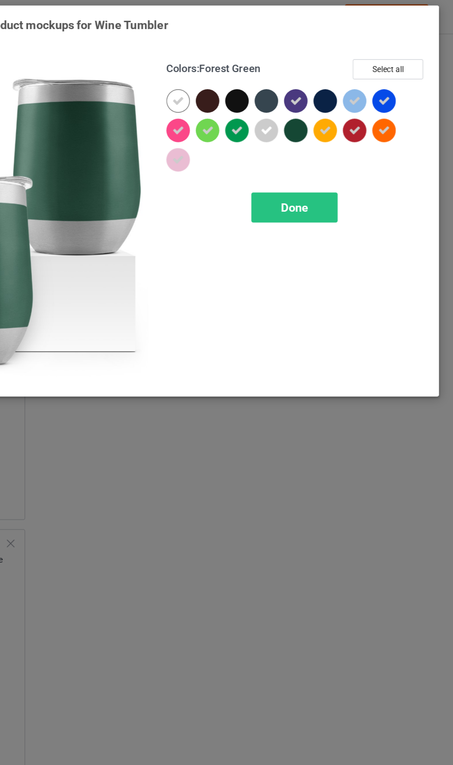
click at [331, 152] on span "Done" at bounding box center [323, 149] width 19 height 10
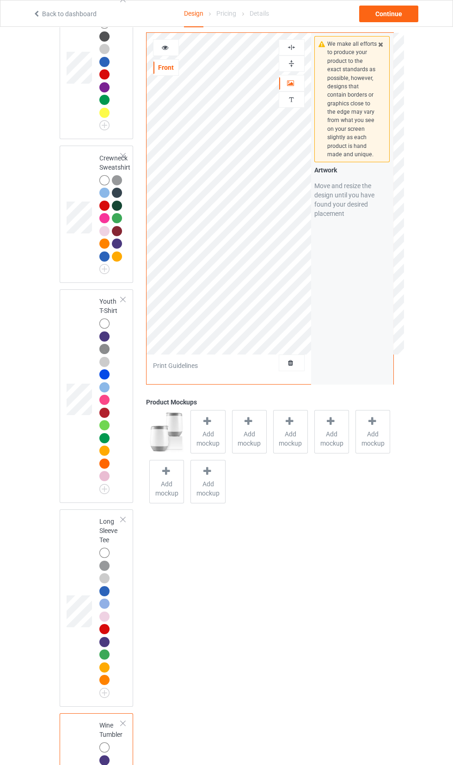
scroll to position [688, 0]
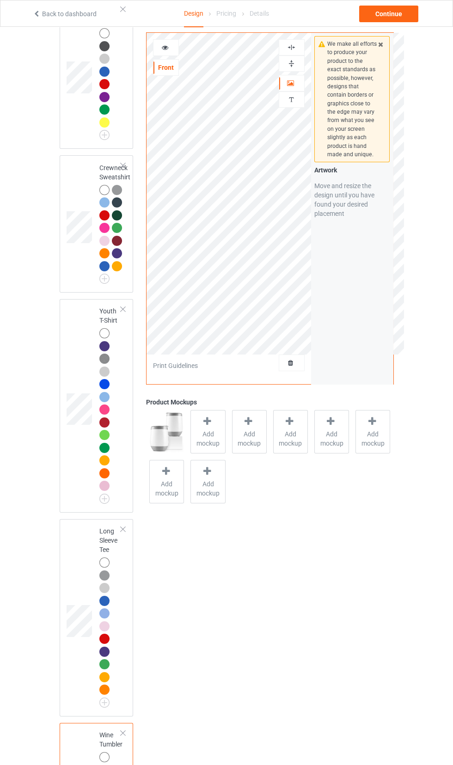
click at [383, 46] on icon at bounding box center [381, 43] width 8 height 6
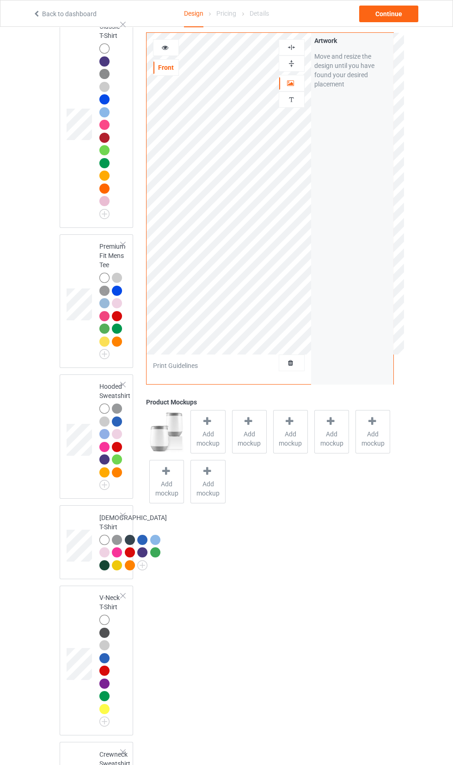
scroll to position [0, 0]
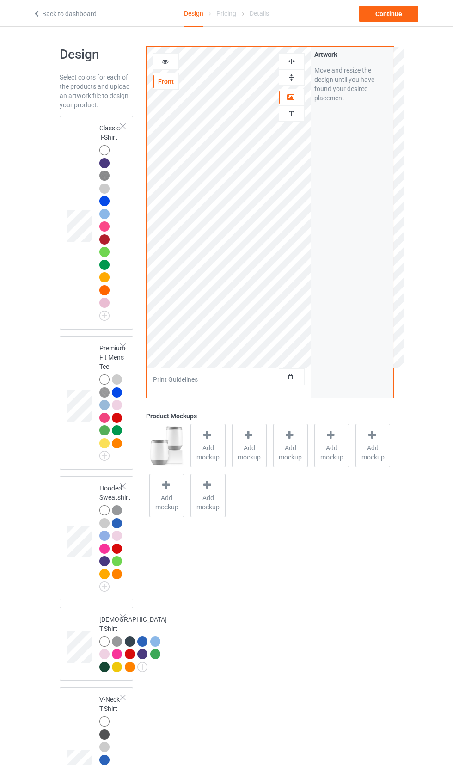
click at [82, 267] on td at bounding box center [81, 223] width 28 height 206
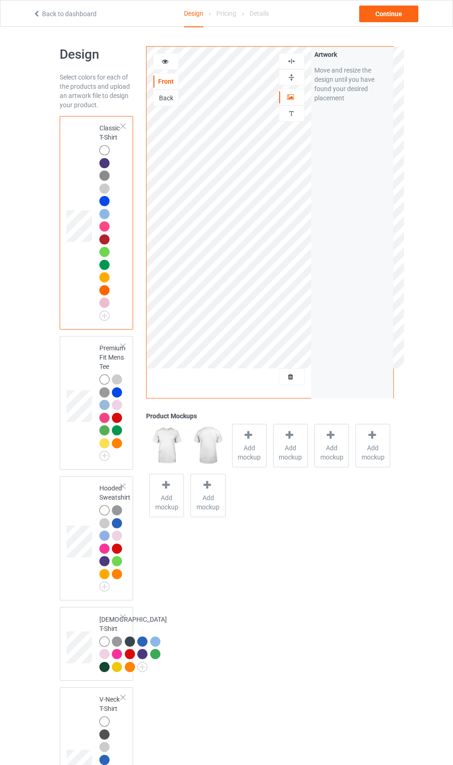
click at [253, 446] on span "Add mockup" at bounding box center [249, 452] width 34 height 18
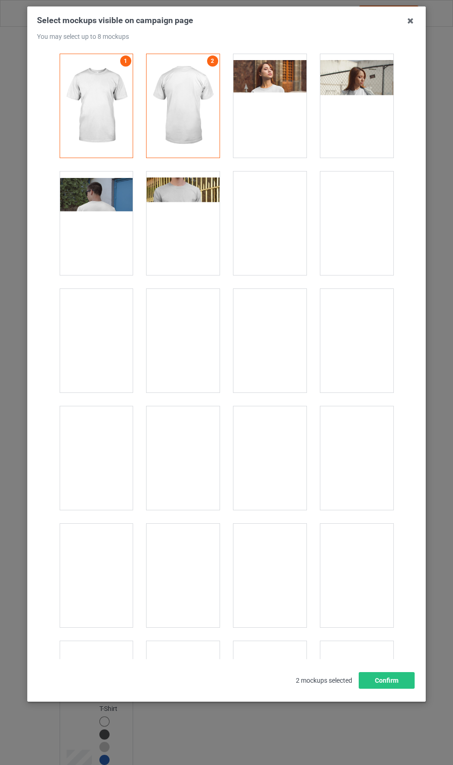
click at [273, 114] on div at bounding box center [269, 106] width 73 height 104
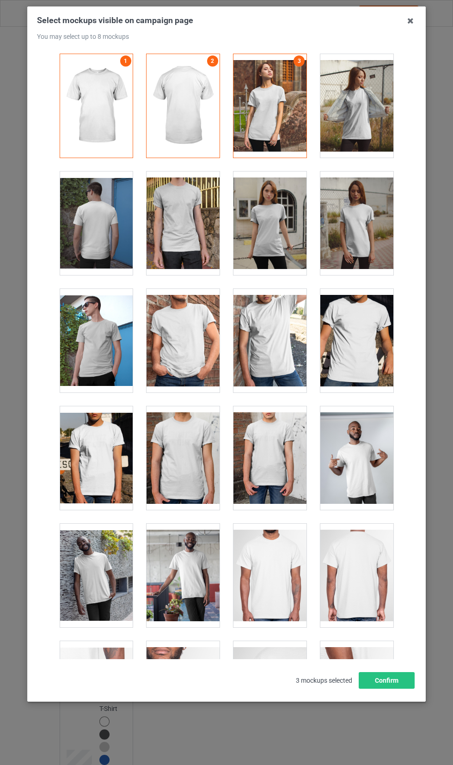
click at [185, 337] on div at bounding box center [182, 341] width 73 height 104
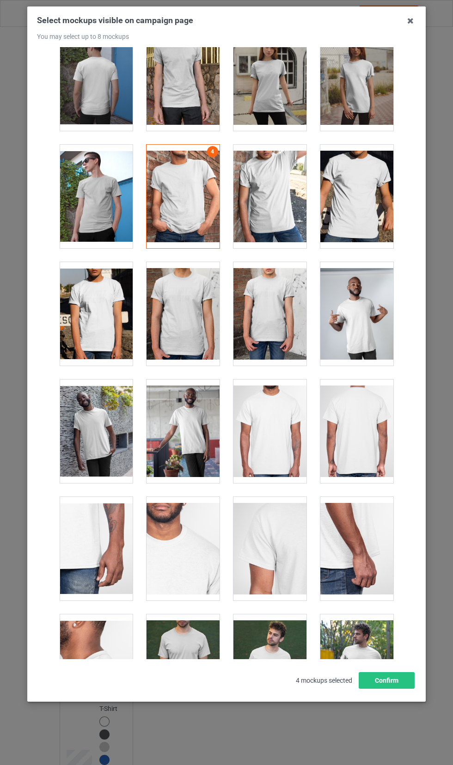
scroll to position [146, 0]
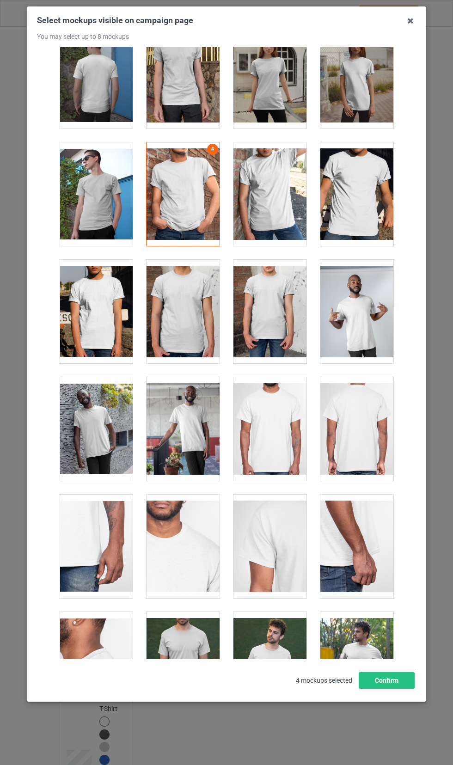
click at [94, 414] on div at bounding box center [96, 429] width 73 height 104
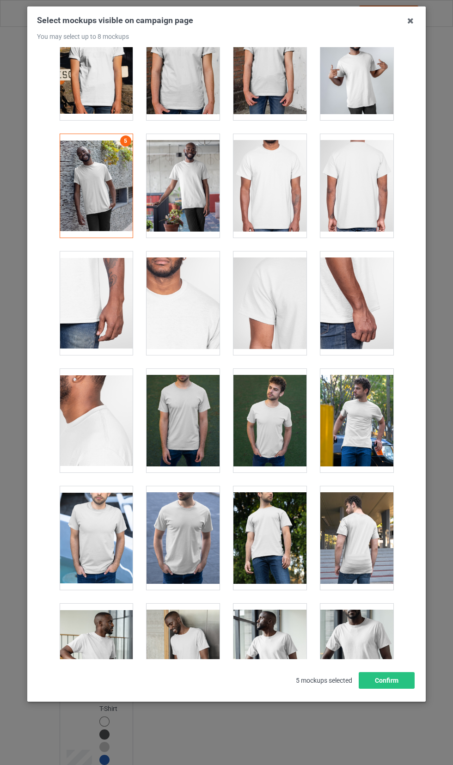
scroll to position [390, 0]
click at [279, 417] on div at bounding box center [269, 421] width 73 height 104
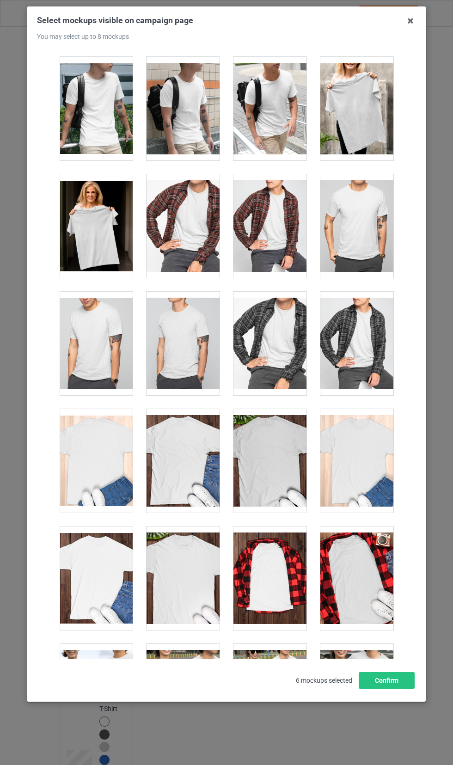
scroll to position [2463, 0]
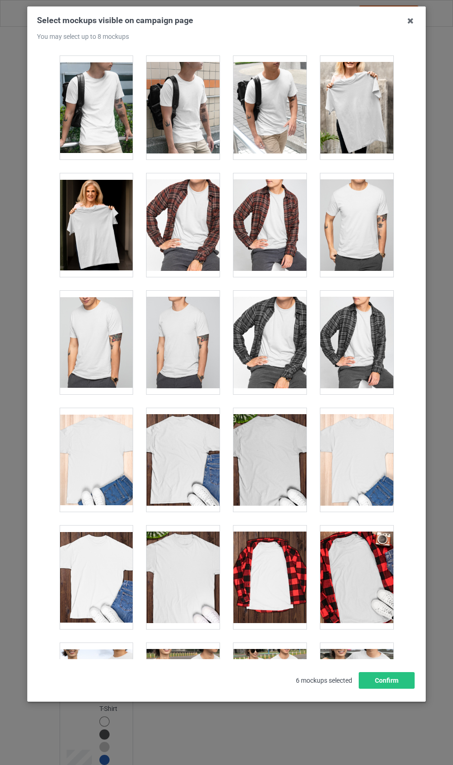
click at [282, 128] on div at bounding box center [269, 108] width 73 height 104
click at [119, 238] on div at bounding box center [96, 225] width 73 height 104
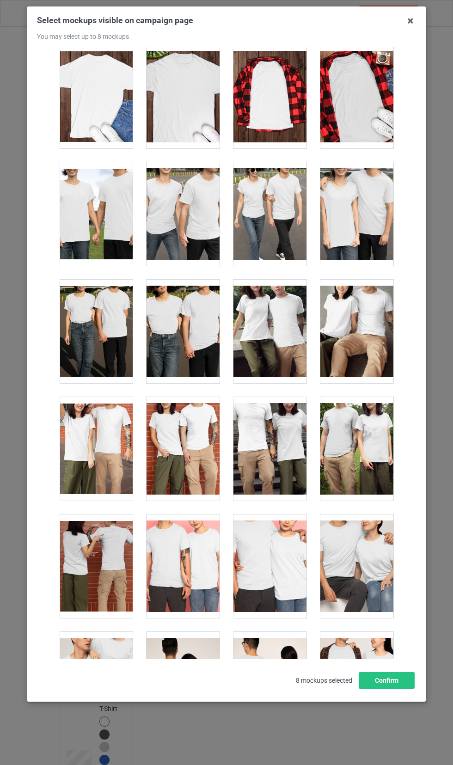
scroll to position [2944, 0]
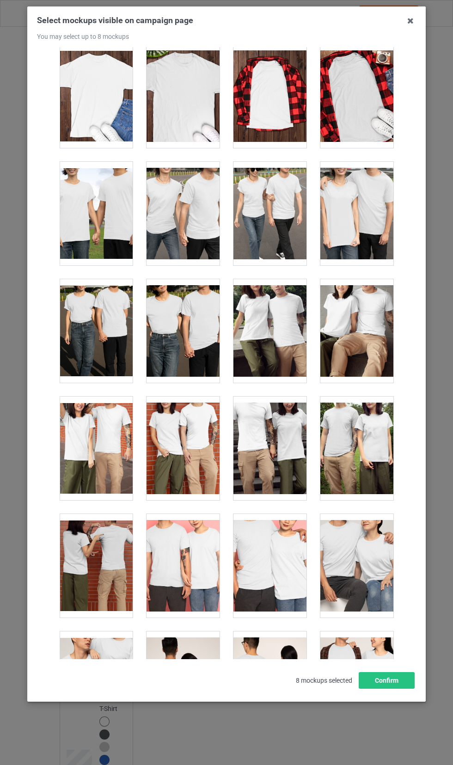
click at [264, 227] on div at bounding box center [269, 214] width 73 height 104
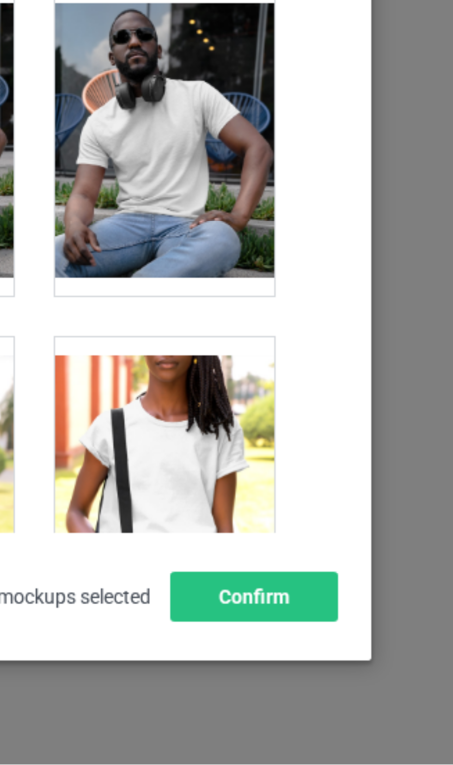
scroll to position [0, 0]
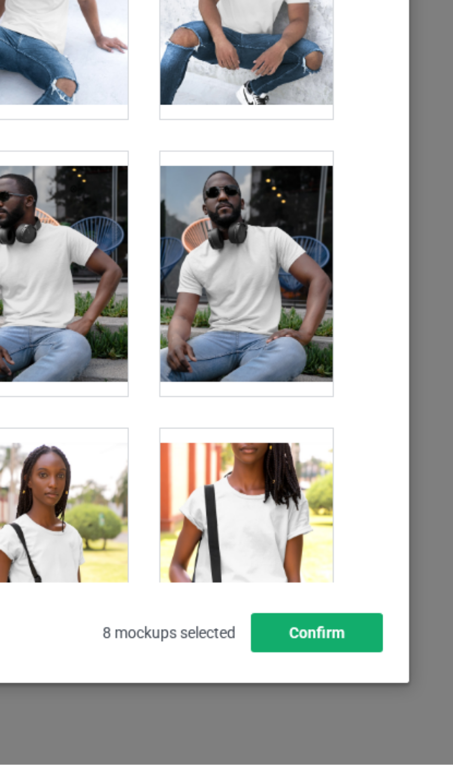
click at [401, 717] on button "Confirm" at bounding box center [387, 709] width 56 height 17
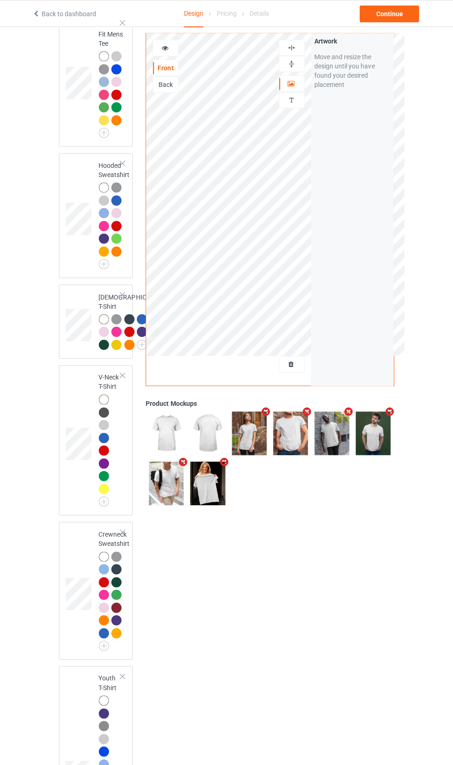
scroll to position [322, 0]
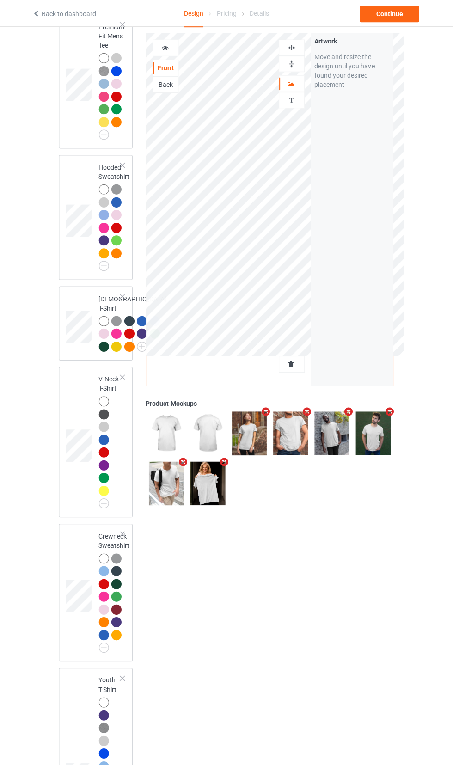
click at [108, 253] on div at bounding box center [104, 252] width 10 height 10
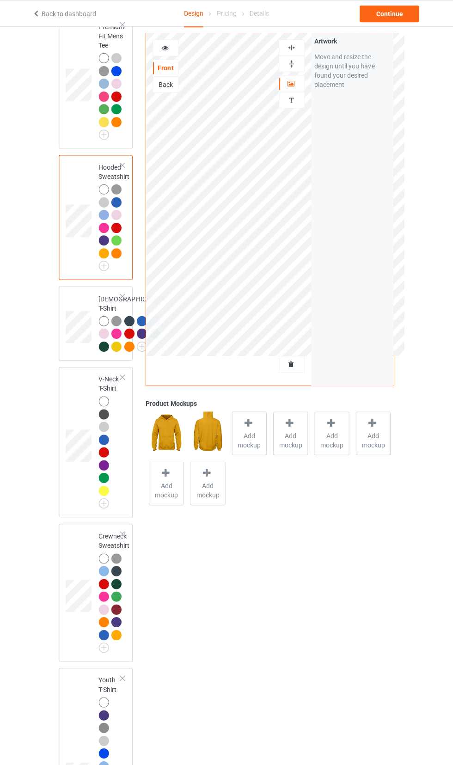
click at [278, 430] on span "Add mockup" at bounding box center [291, 438] width 34 height 18
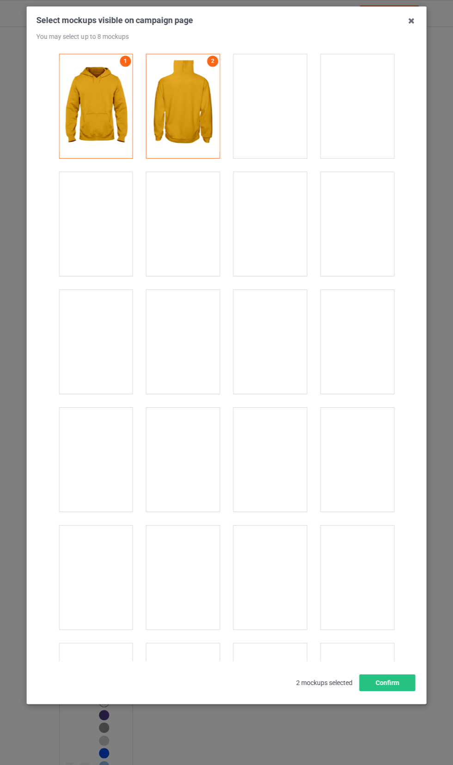
click at [83, 232] on div at bounding box center [96, 223] width 73 height 104
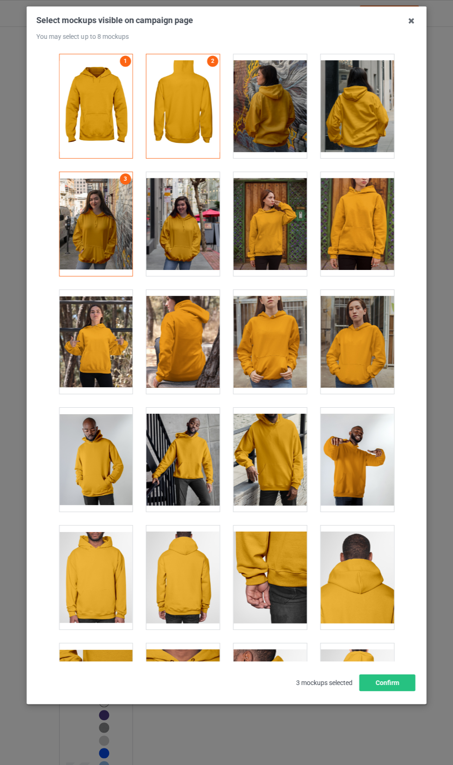
click at [274, 227] on div at bounding box center [269, 223] width 73 height 104
click at [281, 343] on div at bounding box center [269, 341] width 73 height 104
click at [91, 469] on div at bounding box center [96, 458] width 73 height 104
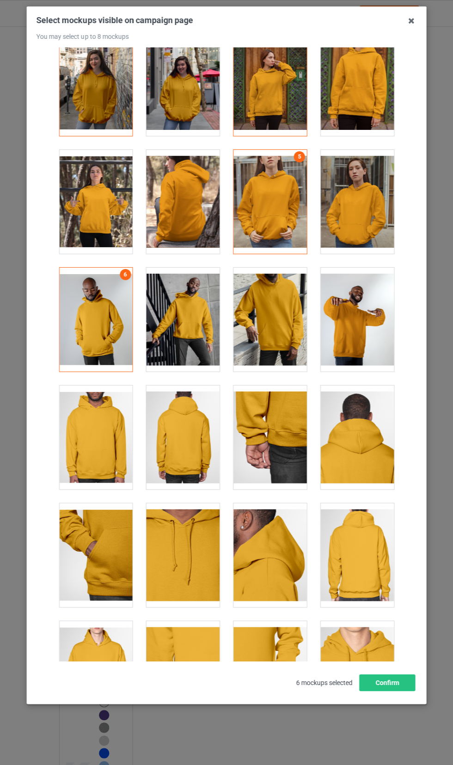
scroll to position [142, 0]
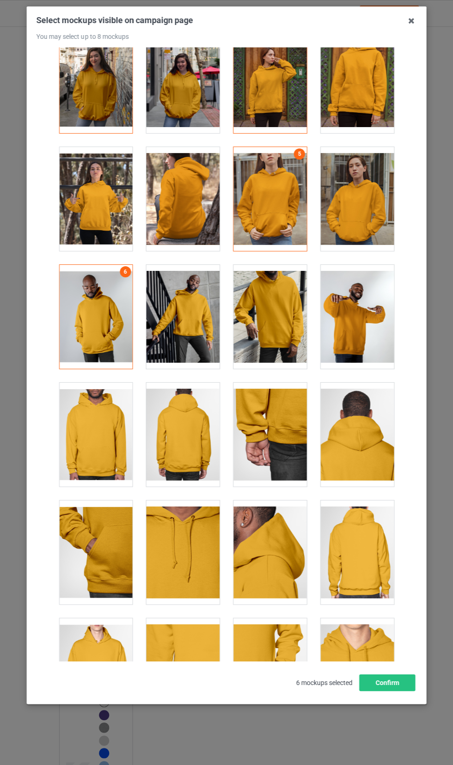
click at [96, 437] on div at bounding box center [96, 433] width 73 height 104
click at [400, 689] on button "Confirm" at bounding box center [387, 680] width 56 height 17
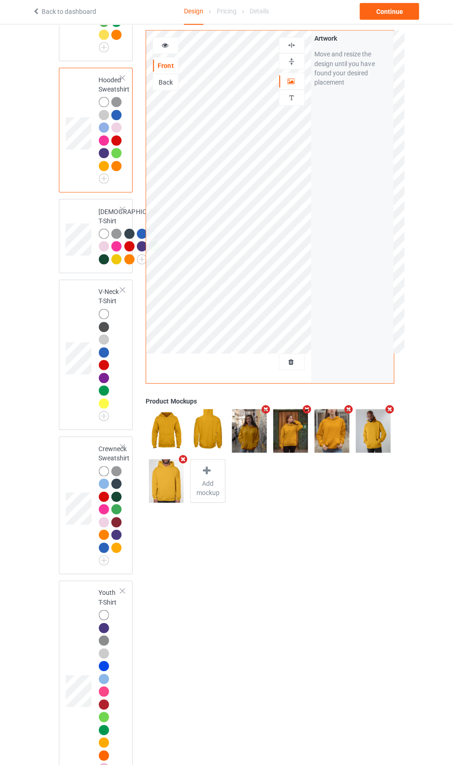
scroll to position [429, 0]
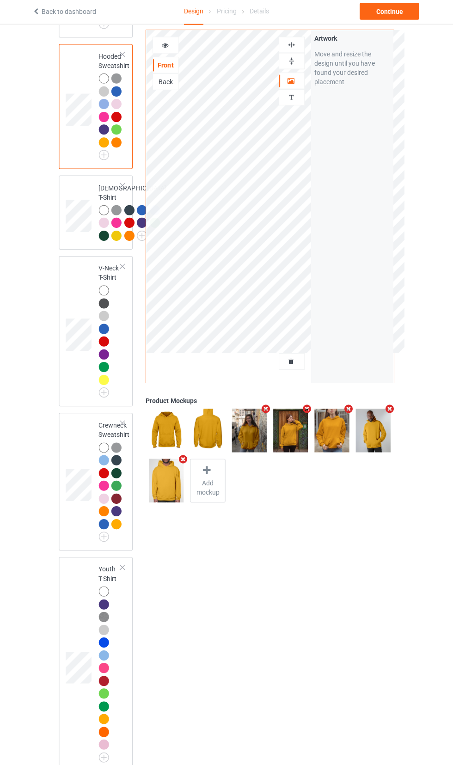
click at [0, 0] on img at bounding box center [0, 0] width 0 height 0
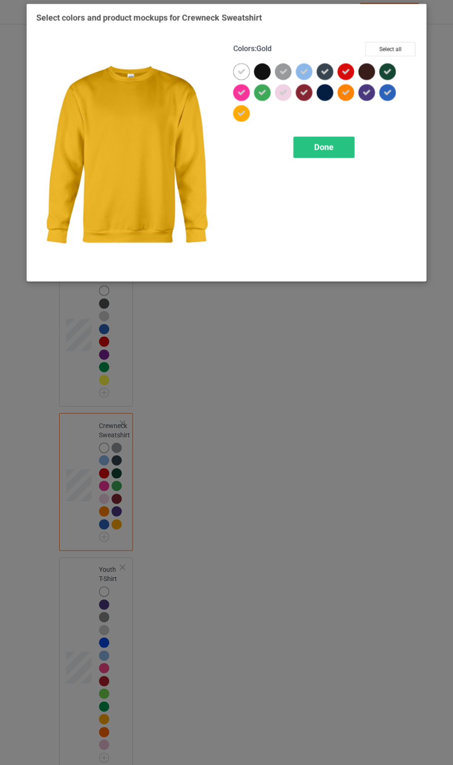
click at [326, 151] on span "Done" at bounding box center [323, 149] width 19 height 10
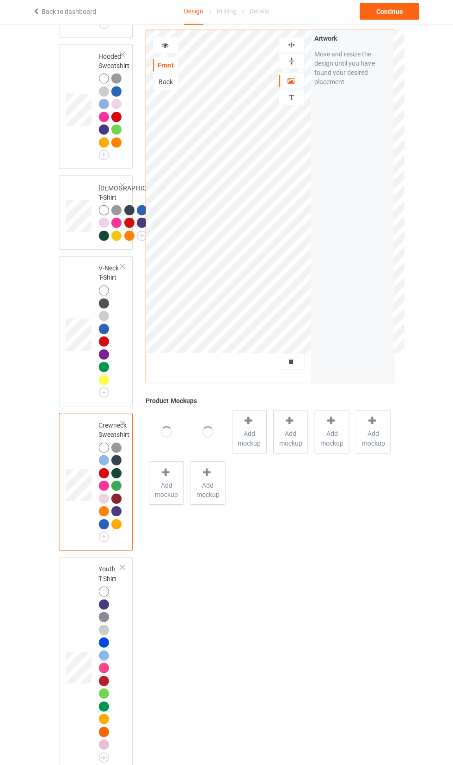
click at [249, 435] on span "Add mockup" at bounding box center [249, 439] width 34 height 18
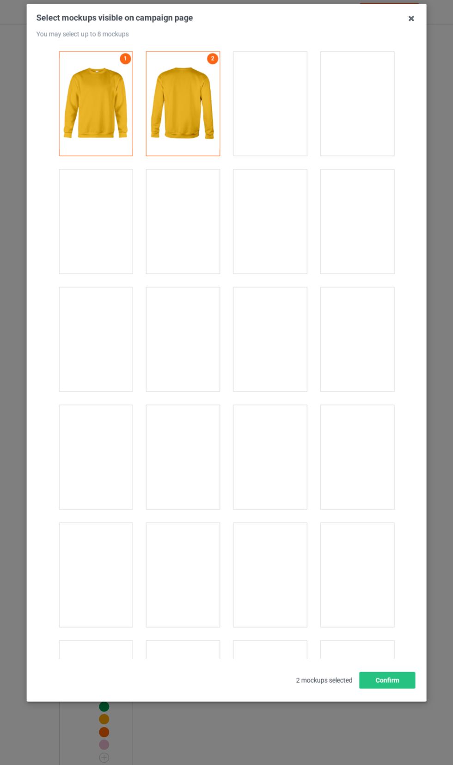
click at [283, 215] on div at bounding box center [269, 223] width 73 height 104
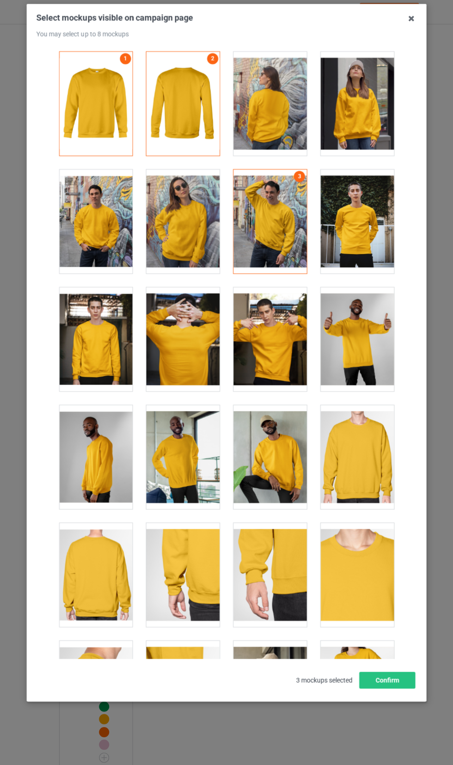
click at [290, 124] on div at bounding box center [269, 106] width 73 height 104
click at [202, 200] on div at bounding box center [182, 223] width 73 height 104
click at [87, 241] on div at bounding box center [96, 223] width 73 height 104
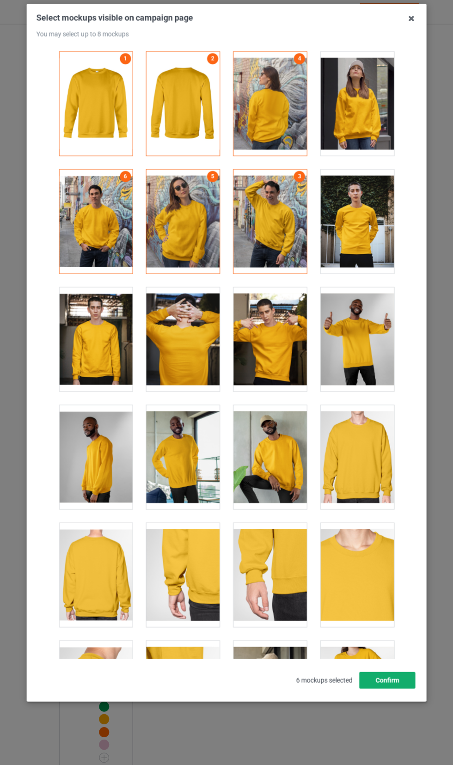
click at [403, 689] on button "Confirm" at bounding box center [387, 680] width 56 height 17
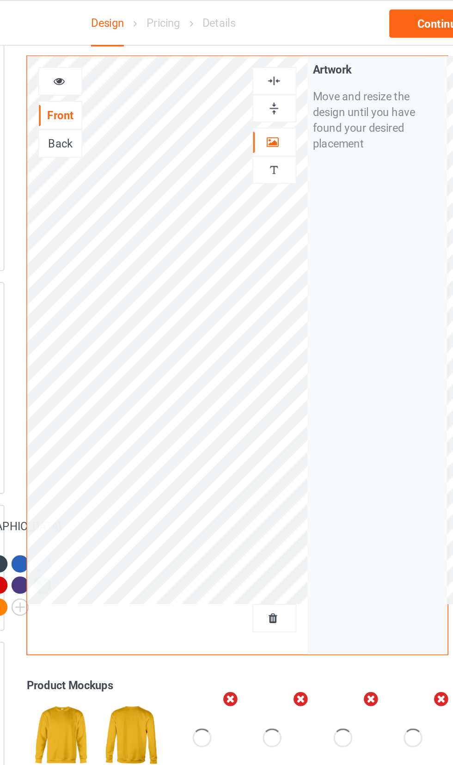
scroll to position [310, 0]
click at [379, 15] on div "Continue" at bounding box center [388, 14] width 59 height 17
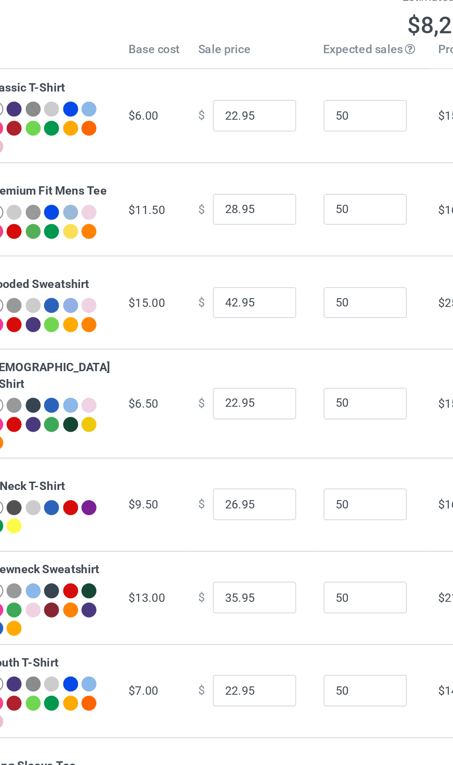
scroll to position [23, 0]
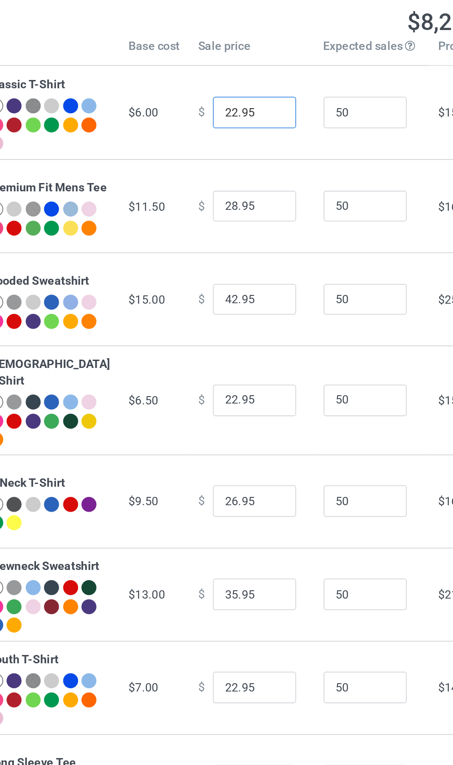
click at [252, 94] on input "22.95" at bounding box center [250, 94] width 46 height 18
click at [227, 93] on input "22" at bounding box center [250, 94] width 46 height 18
click at [227, 94] on input "20" at bounding box center [250, 94] width 46 height 18
click at [229, 94] on input "10" at bounding box center [250, 94] width 46 height 18
click at [228, 147] on input "28.95" at bounding box center [250, 146] width 46 height 18
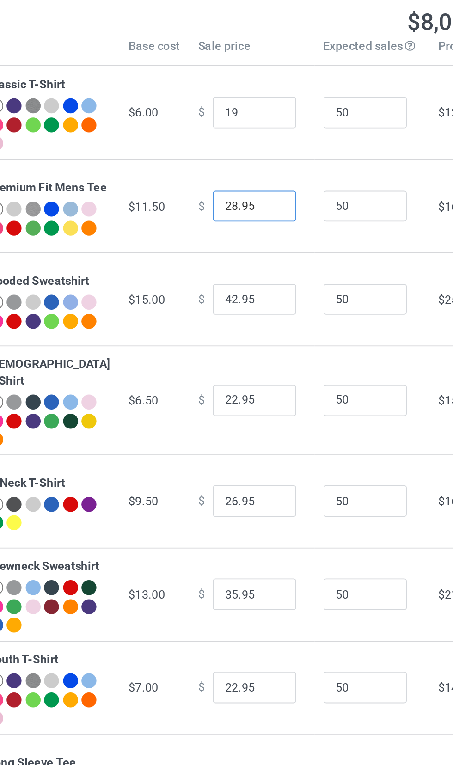
type input "19.00"
click at [240, 152] on input "25.95" at bounding box center [250, 146] width 46 height 18
click at [242, 205] on input "42.95" at bounding box center [250, 198] width 46 height 18
type input "25.00"
click at [244, 257] on input "22.95" at bounding box center [250, 254] width 46 height 18
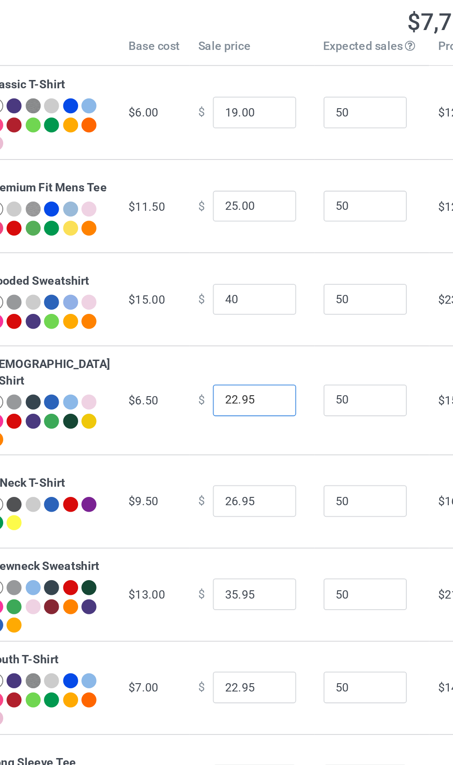
type input "40.00"
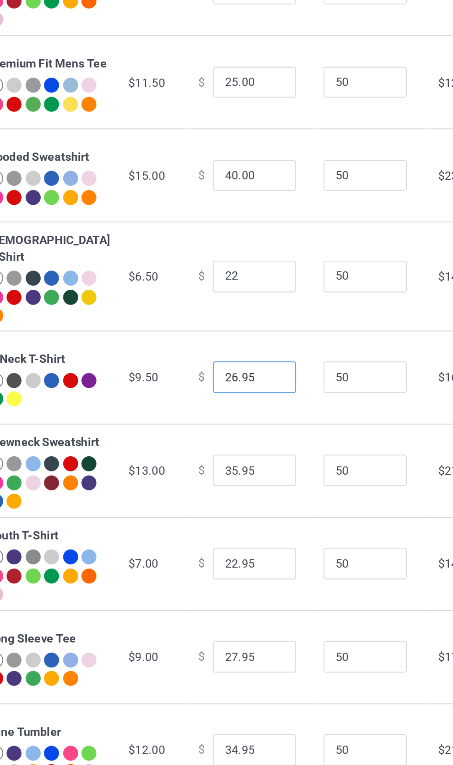
click at [249, 310] on input "26.95" at bounding box center [250, 310] width 46 height 18
type input "22.00"
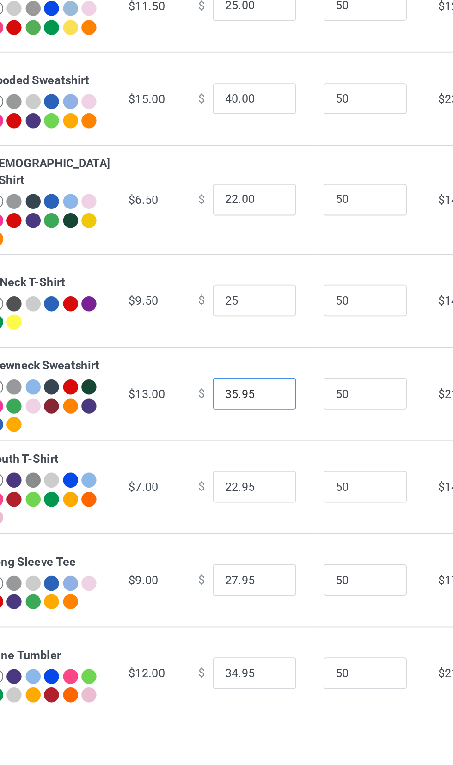
click at [247, 363] on input "35.95" at bounding box center [250, 362] width 46 height 18
type input "25.00"
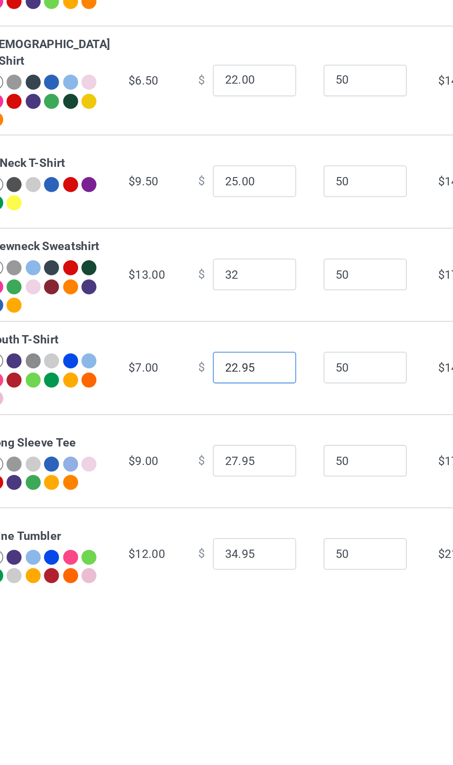
click at [244, 421] on input "22.95" at bounding box center [250, 413] width 46 height 18
type input "32.00"
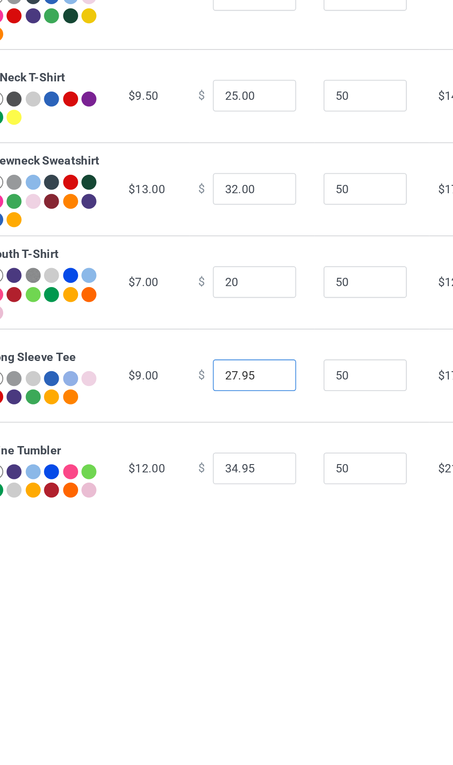
click at [246, 474] on input "27.95" at bounding box center [250, 465] width 46 height 18
type input "20.00"
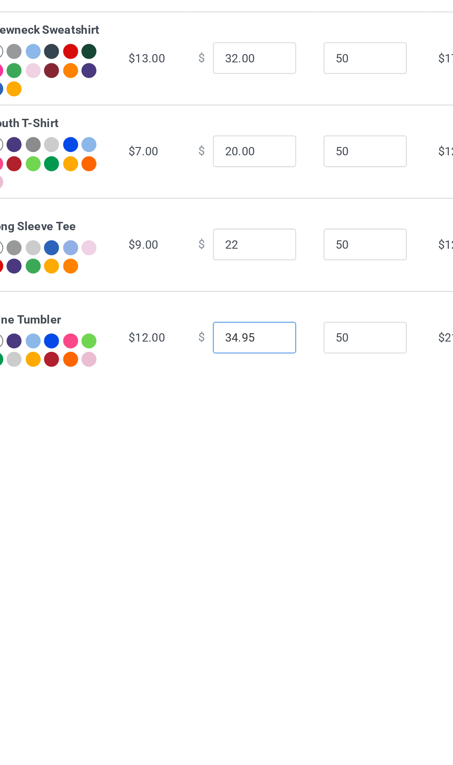
click at [244, 522] on input "34.95" at bounding box center [250, 517] width 46 height 18
type input "22.00"
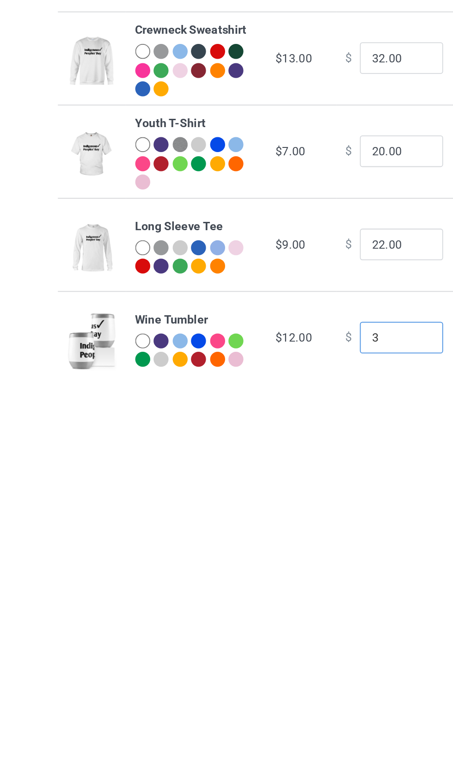
type input "38"
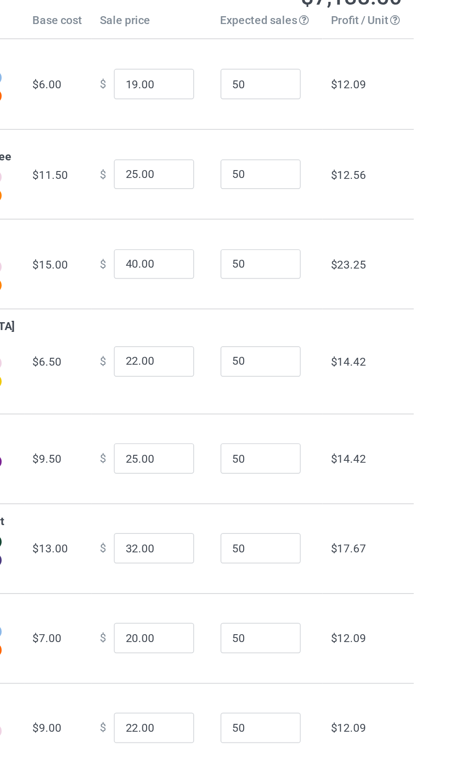
scroll to position [0, 0]
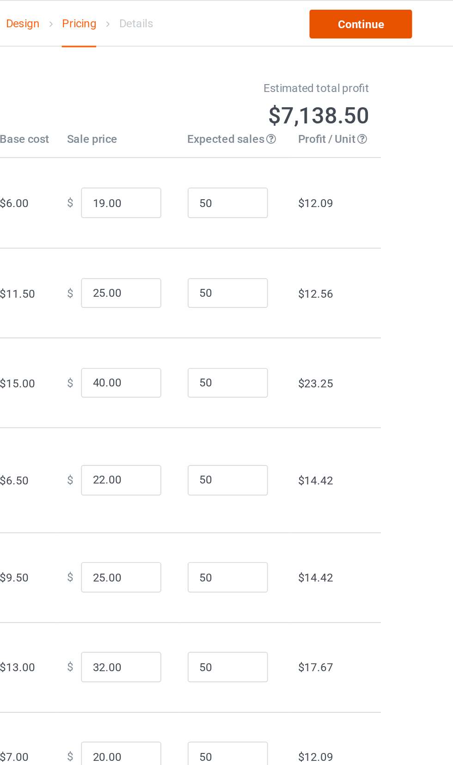
click at [395, 14] on link "Continue" at bounding box center [388, 14] width 59 height 17
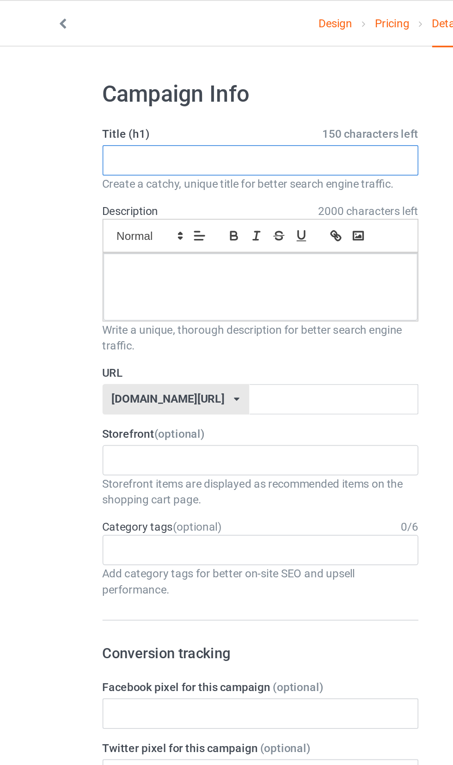
click at [73, 90] on input "text" at bounding box center [151, 93] width 182 height 18
type input "Lone Wolf Spirit,indigenous people"
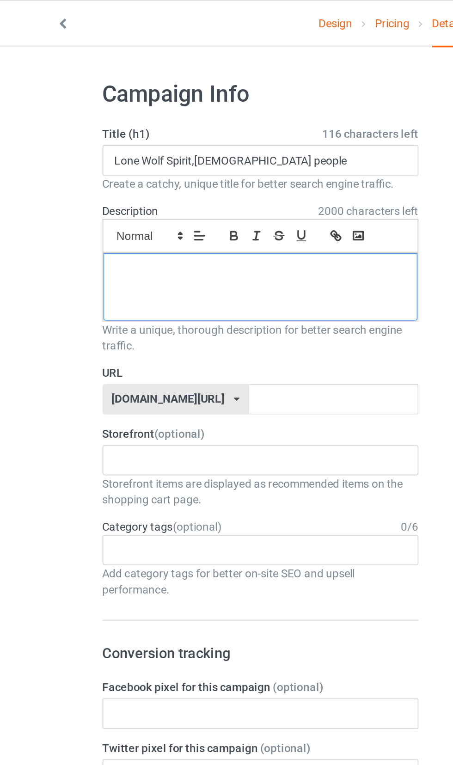
click at [80, 153] on p at bounding box center [150, 156] width 166 height 9
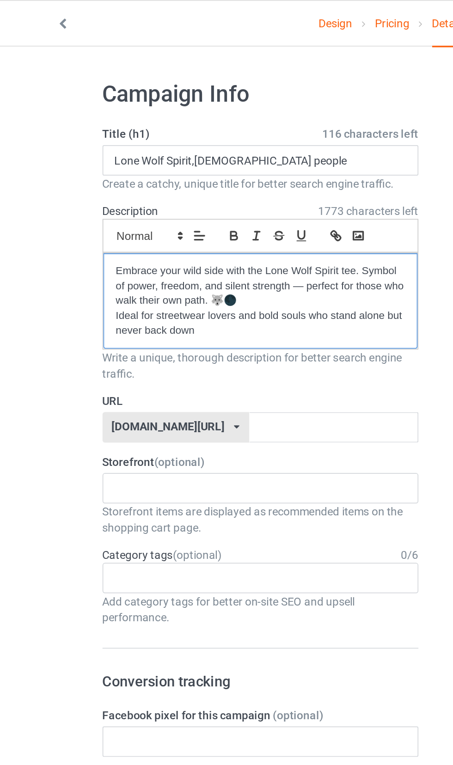
click at [147, 171] on p "Embrace your wild side with the Lone Wolf Spirit tee. Symbol of power, freedom,…" at bounding box center [150, 165] width 166 height 26
click at [117, 190] on p "Ideal for streetwear lovers and bold souls who stand alone but never back down" at bounding box center [150, 186] width 166 height 17
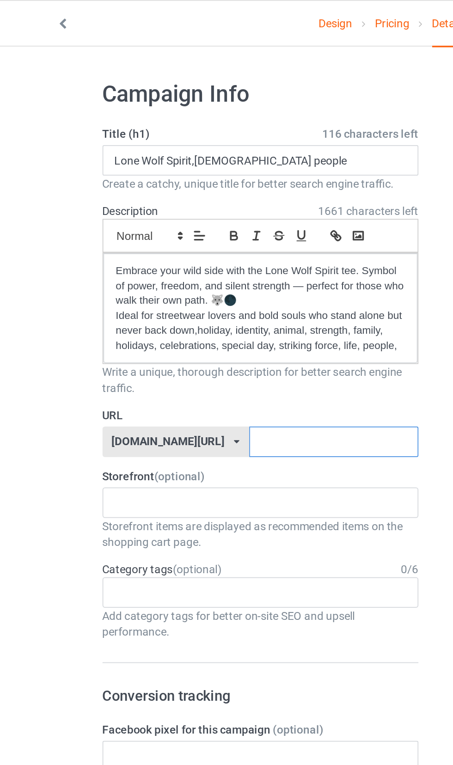
click at [144, 256] on input "text" at bounding box center [193, 255] width 98 height 18
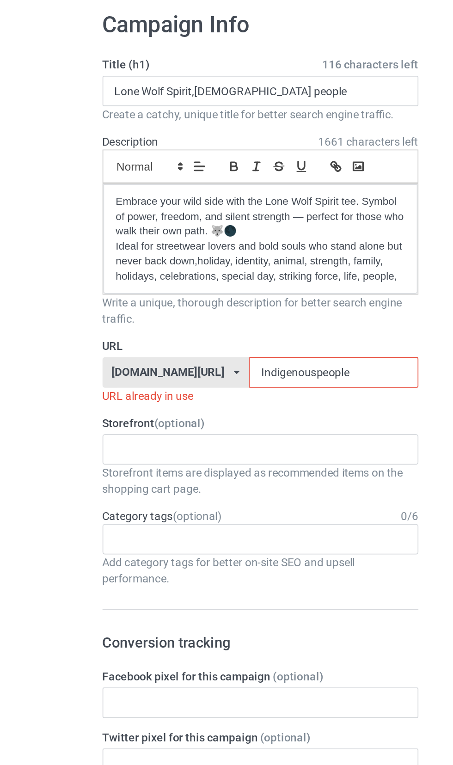
click at [79, 299] on input "text" at bounding box center [74, 299] width 14 height 8
click at [85, 319] on div "Professional designer" at bounding box center [150, 315] width 181 height 17
click at [196, 258] on input "Indigenouspeople" at bounding box center [193, 255] width 98 height 18
type input "Indigenouspeople1"
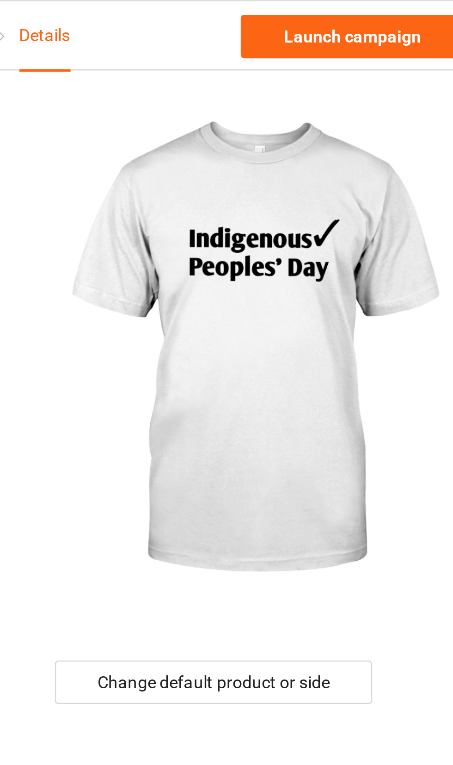
scroll to position [12, 0]
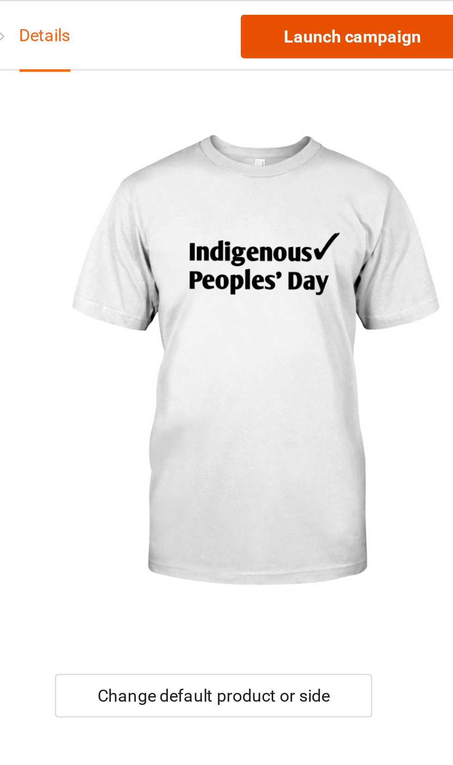
click at [391, 15] on link "Launch campaign" at bounding box center [376, 14] width 85 height 17
